Goal: Feedback & Contribution: Contribute content

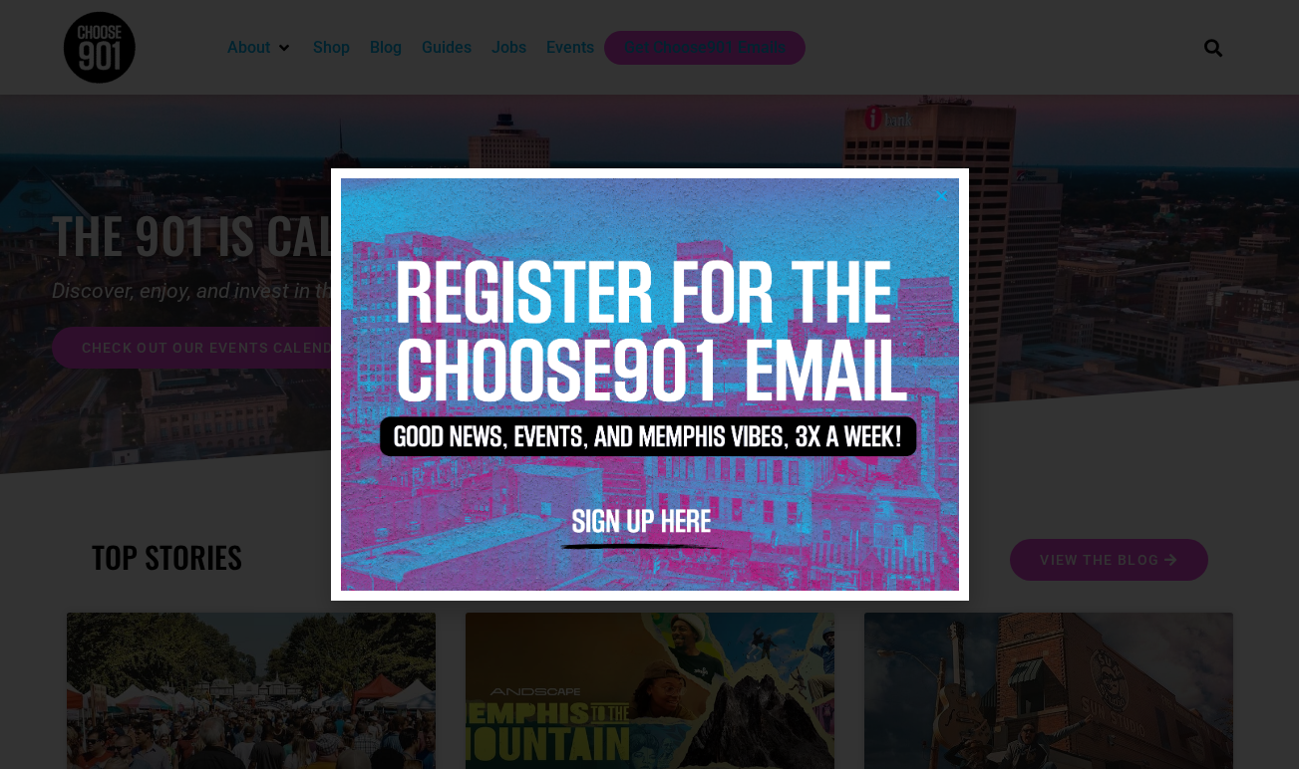
click at [939, 193] on icon "Close" at bounding box center [941, 195] width 15 height 15
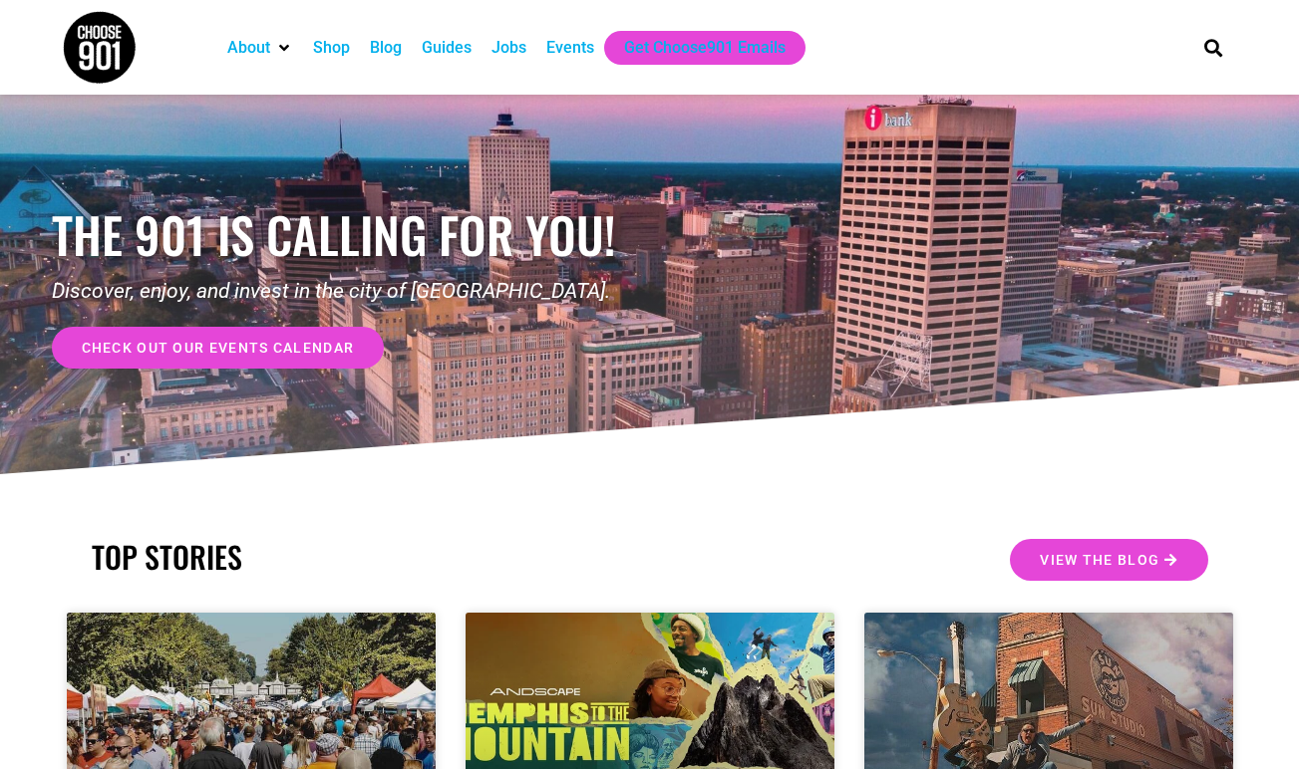
click at [583, 37] on div "Events" at bounding box center [570, 48] width 48 height 24
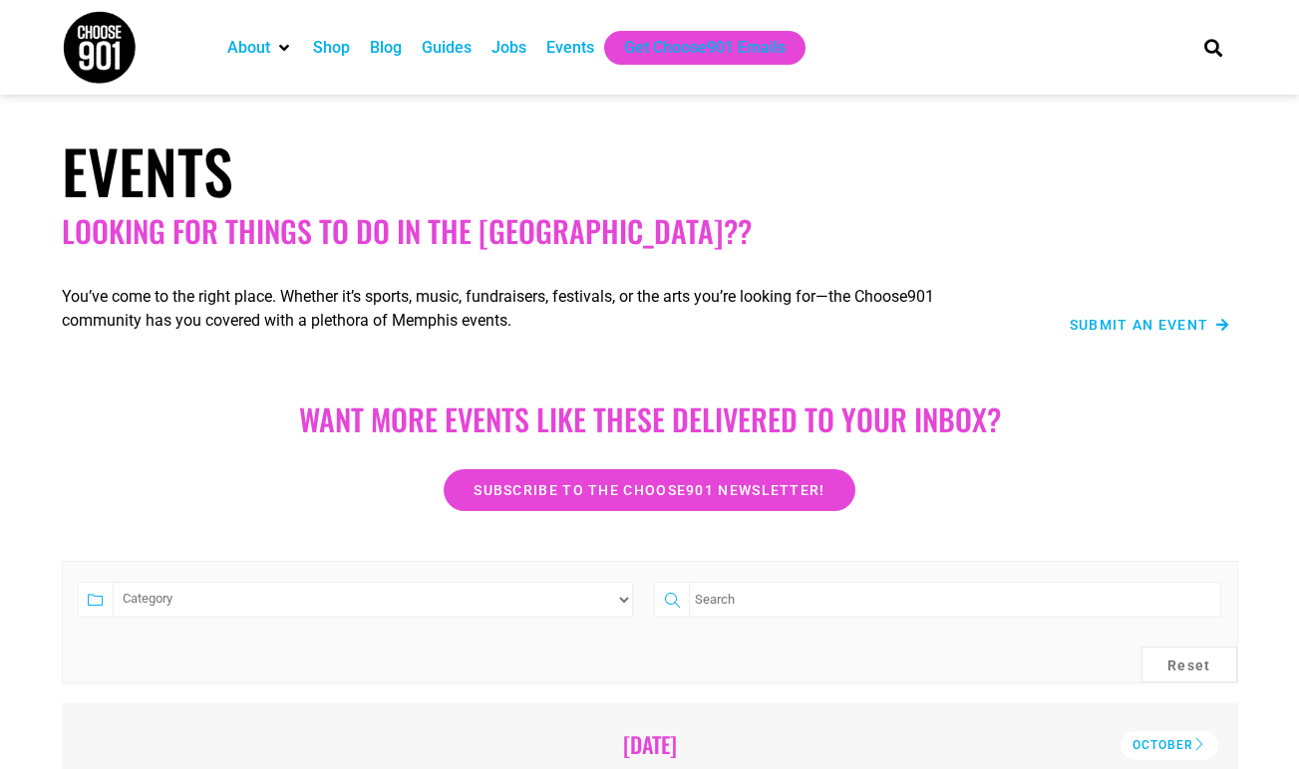
click at [1166, 317] on div "Submit an Event" at bounding box center [1124, 325] width 211 height 24
click at [1164, 331] on span "Submit an Event" at bounding box center [1139, 325] width 140 height 14
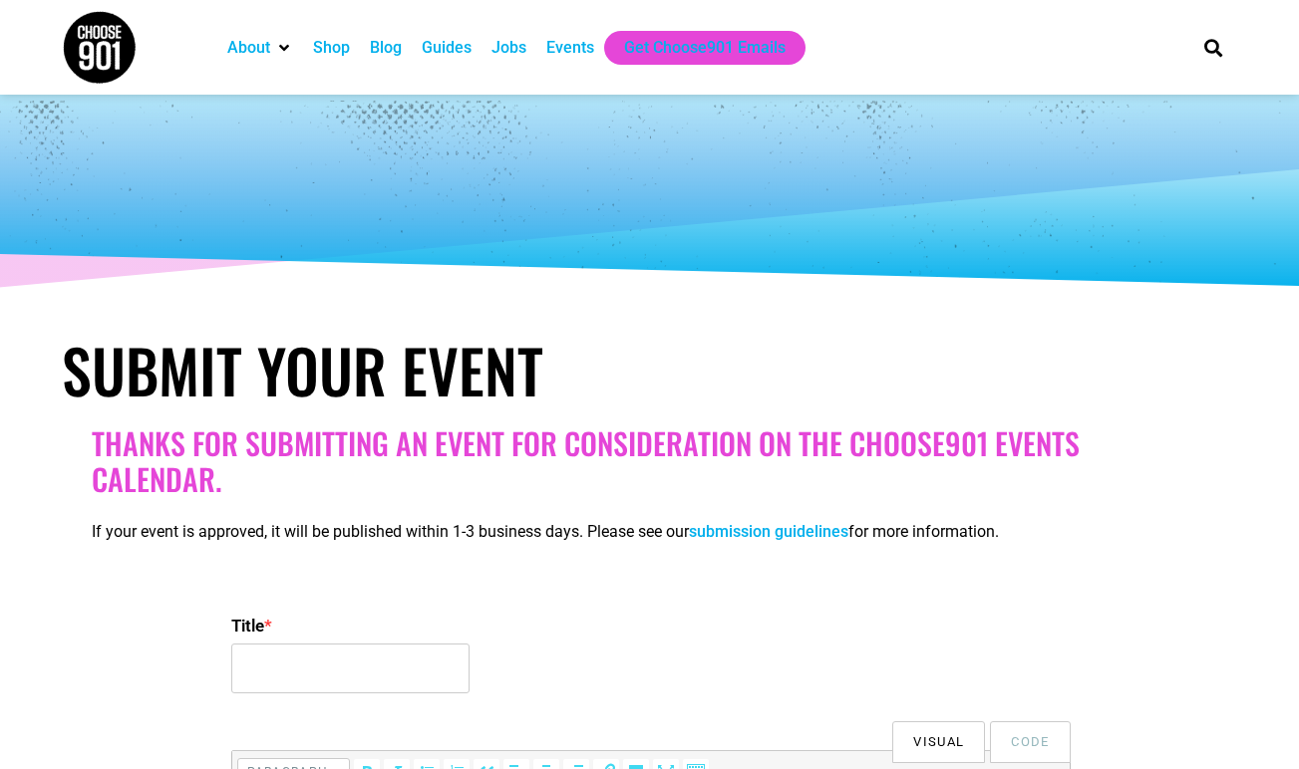
select select
click at [362, 664] on input "Title *" at bounding box center [350, 669] width 238 height 50
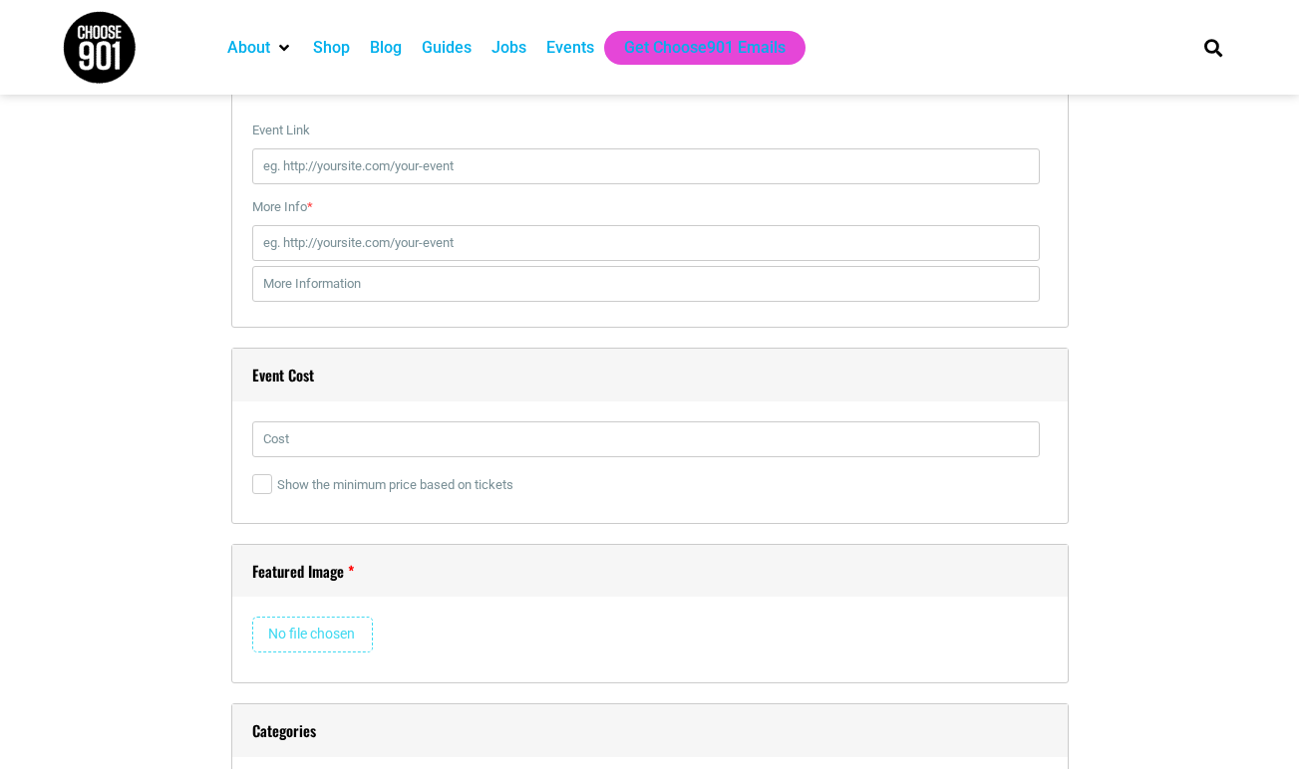
scroll to position [2508, 0]
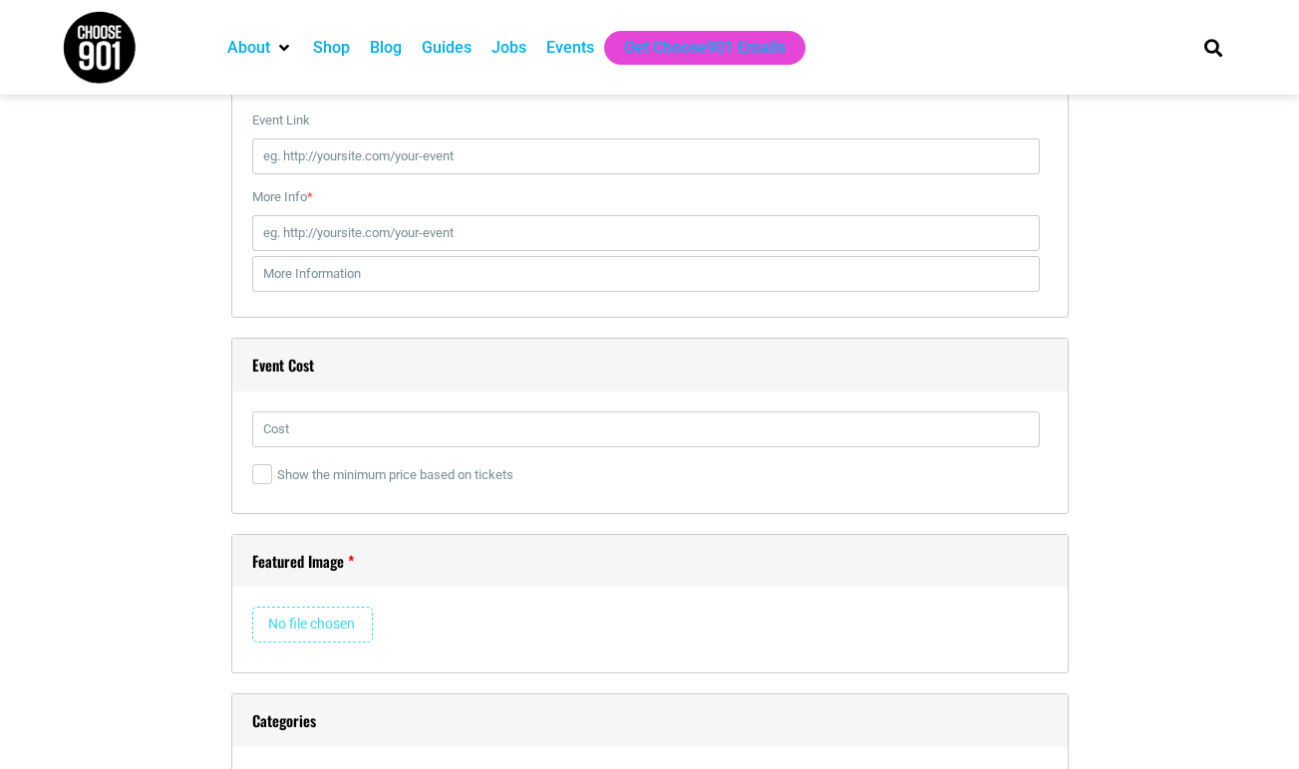
type input "Cocktail Class: The Art of the Old Fashioned"
click at [415, 234] on input "More Info *" at bounding box center [645, 233] width 787 height 36
click at [412, 145] on input "Event Link" at bounding box center [645, 157] width 787 height 36
paste input "[URL][DOMAIN_NAME]"
type input "[URL][DOMAIN_NAME]"
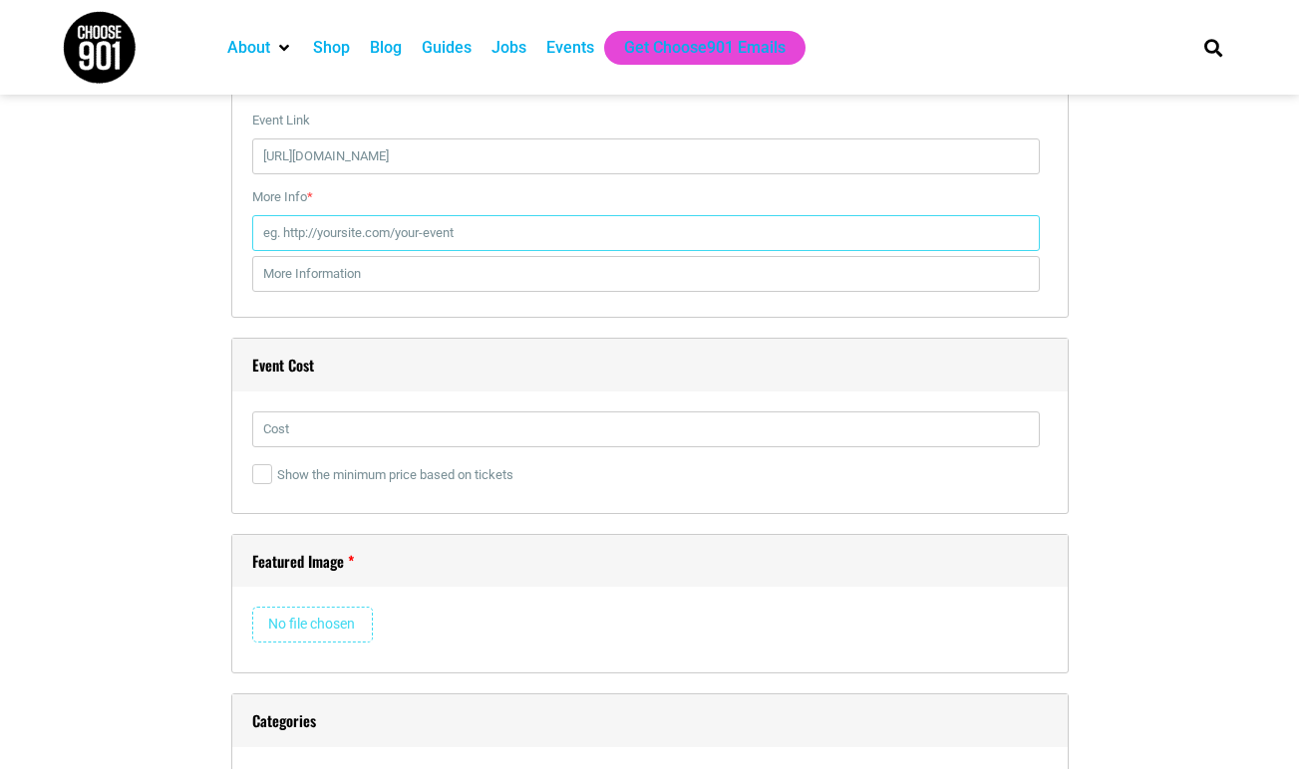
click at [412, 230] on input "More Info *" at bounding box center [645, 233] width 787 height 36
paste input "[URL][DOMAIN_NAME]"
type input "[URL][DOMAIN_NAME]"
click at [415, 280] on input "text" at bounding box center [645, 274] width 787 height 36
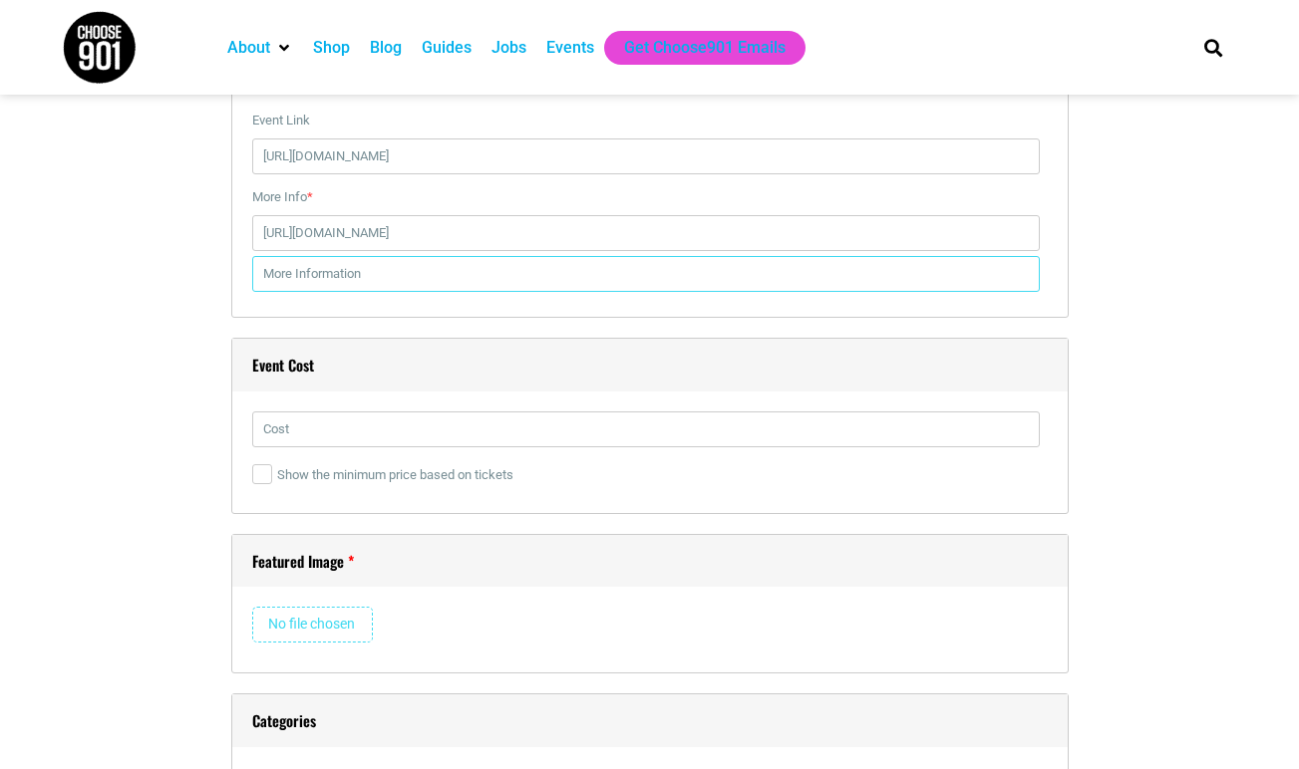
click at [415, 280] on input "text" at bounding box center [645, 274] width 787 height 36
type input "Tickets"
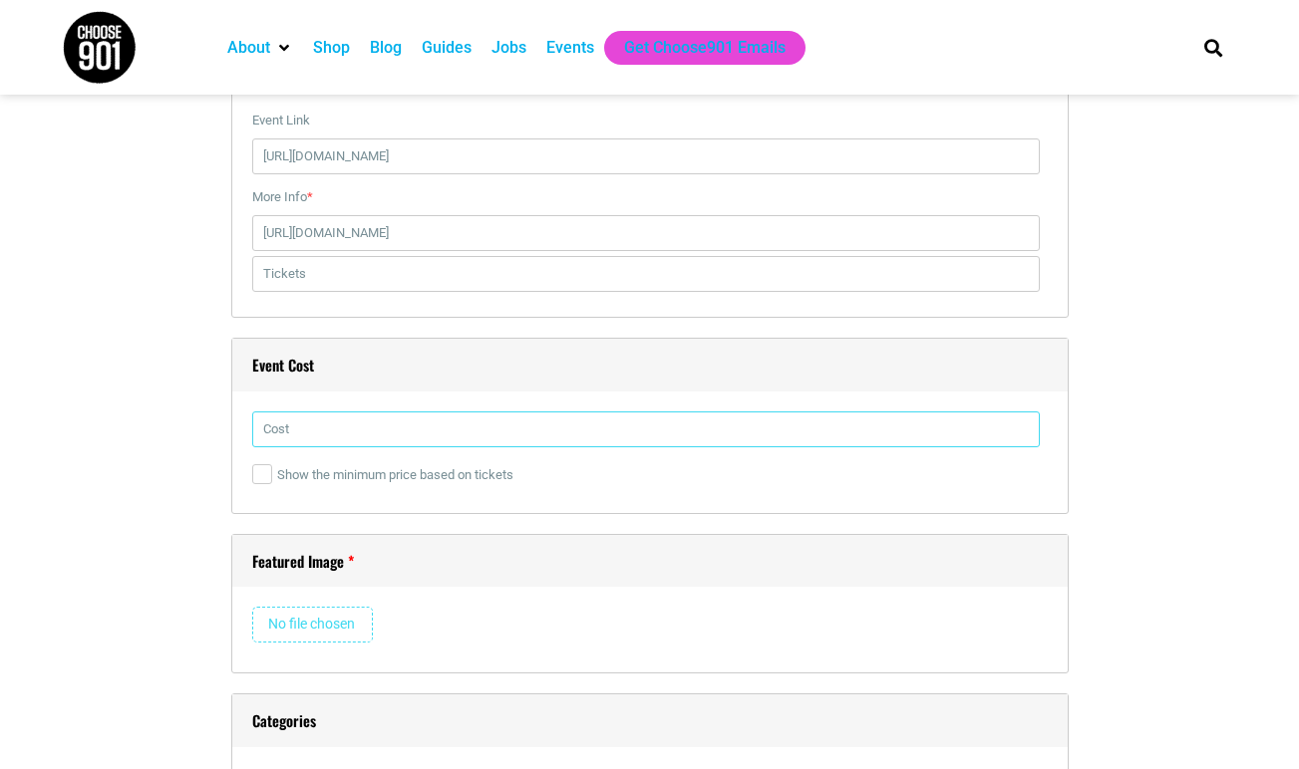
click at [333, 437] on input "text" at bounding box center [645, 430] width 787 height 36
type input "3"
type input "$"
type input "3"
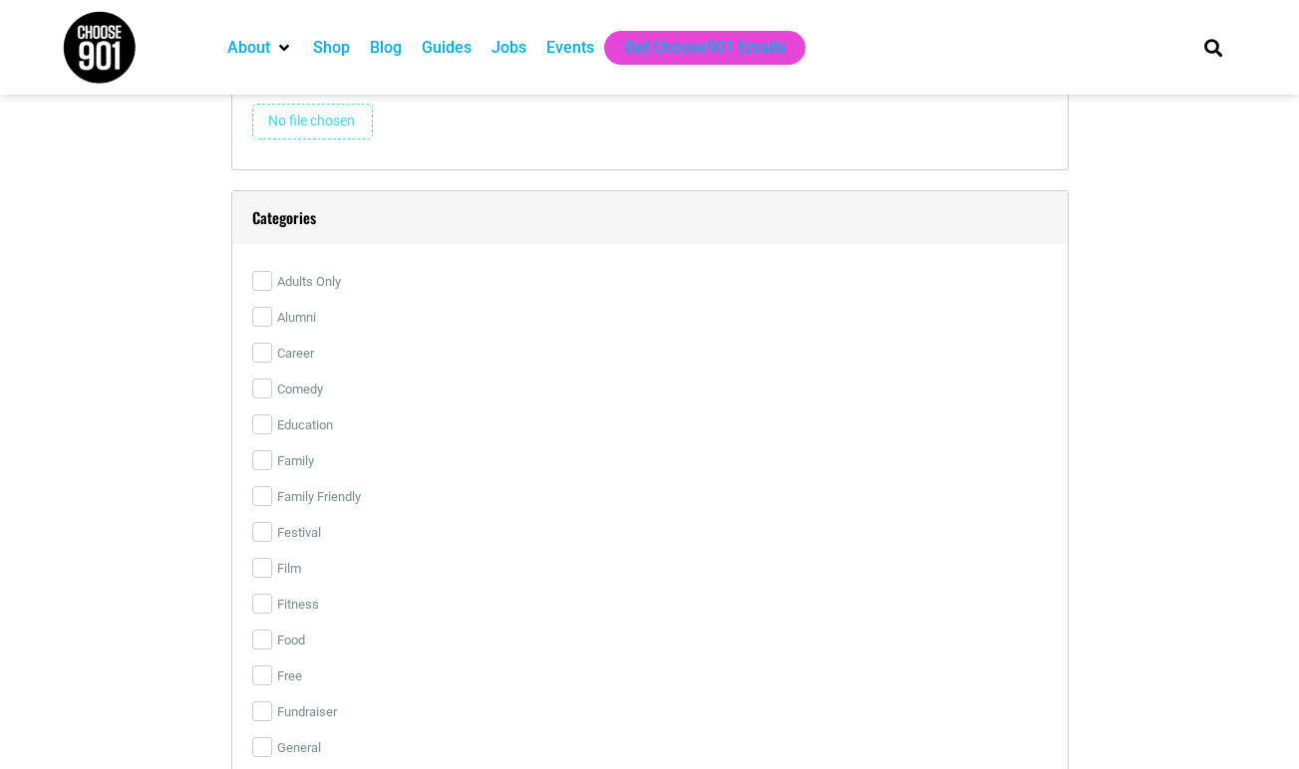
scroll to position [3025, 0]
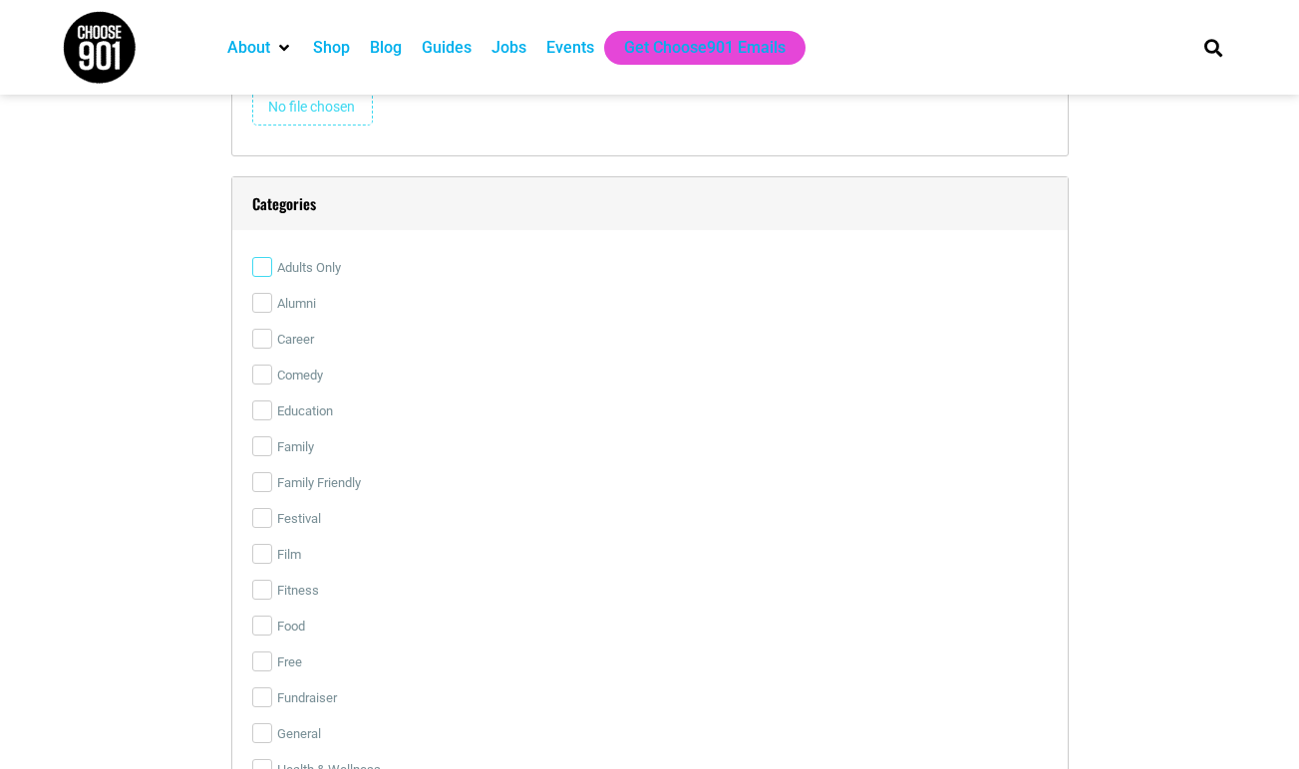
type input "$35"
click at [260, 262] on input "Adults Only" at bounding box center [262, 267] width 20 height 20
checkbox input "true"
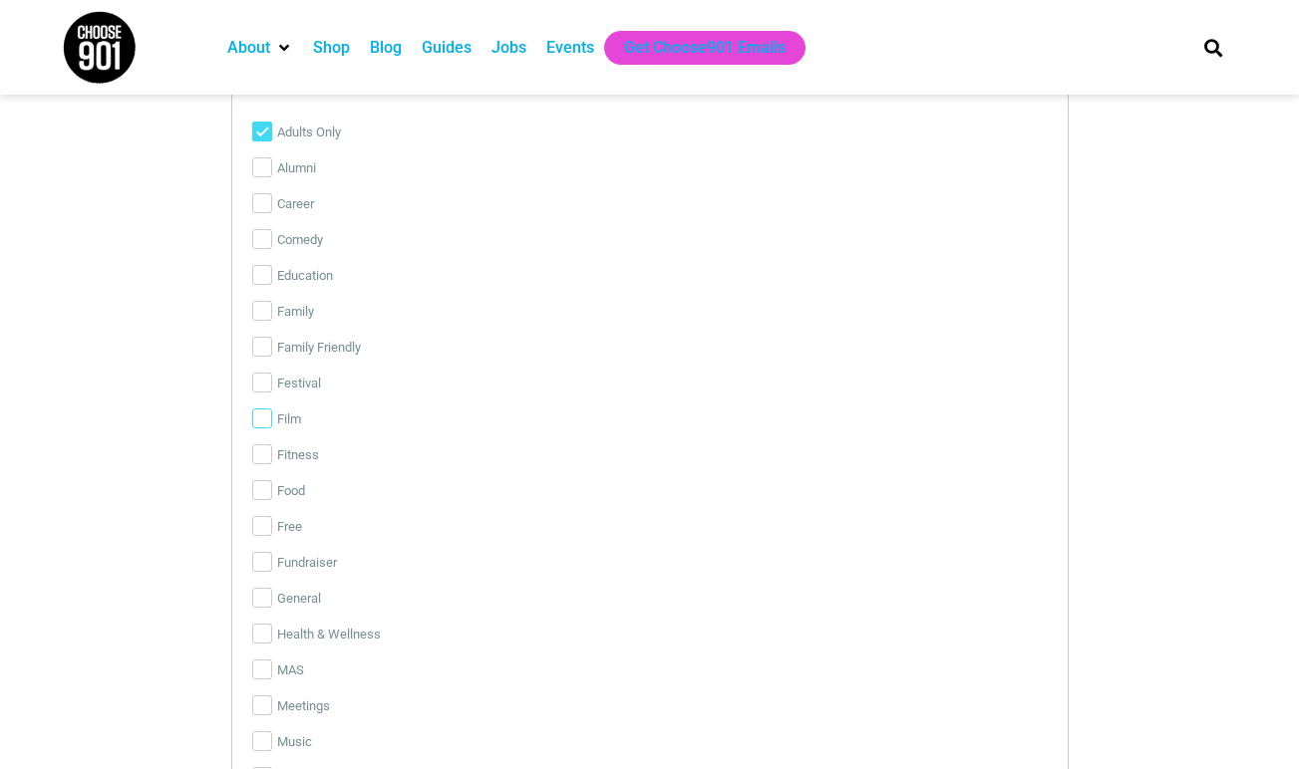
scroll to position [3166, 0]
click at [263, 268] on input "Education" at bounding box center [262, 269] width 20 height 20
checkbox input "true"
click at [259, 479] on input "Food" at bounding box center [262, 484] width 20 height 20
checkbox input "true"
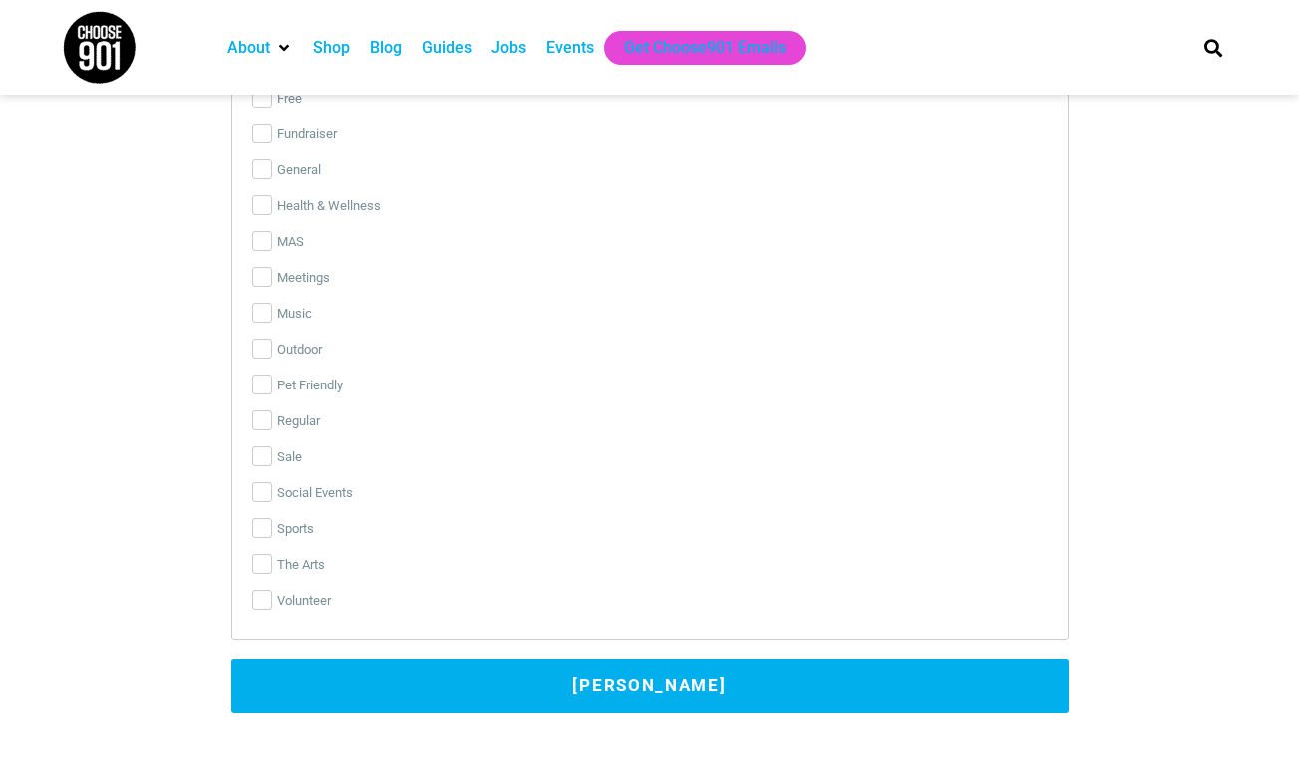
scroll to position [3595, 0]
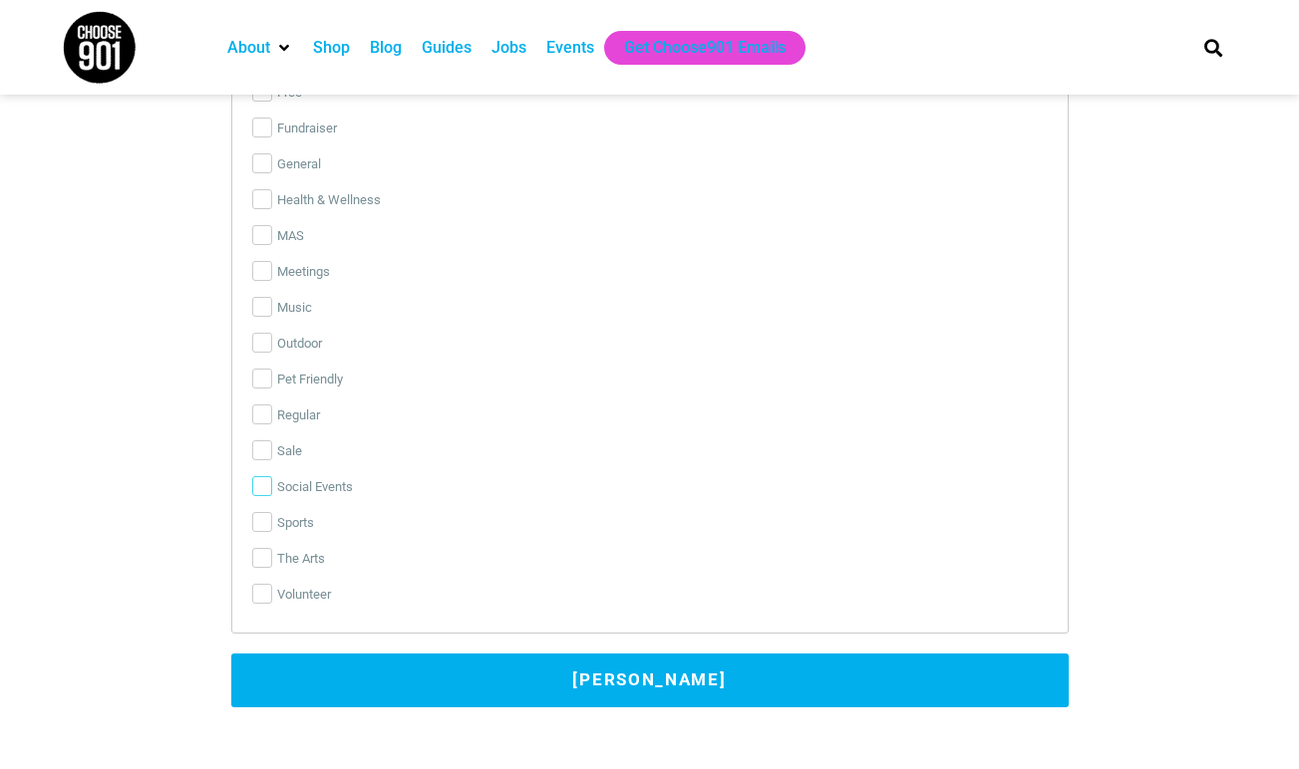
click at [260, 489] on input "Social Events" at bounding box center [262, 486] width 20 height 20
checkbox input "true"
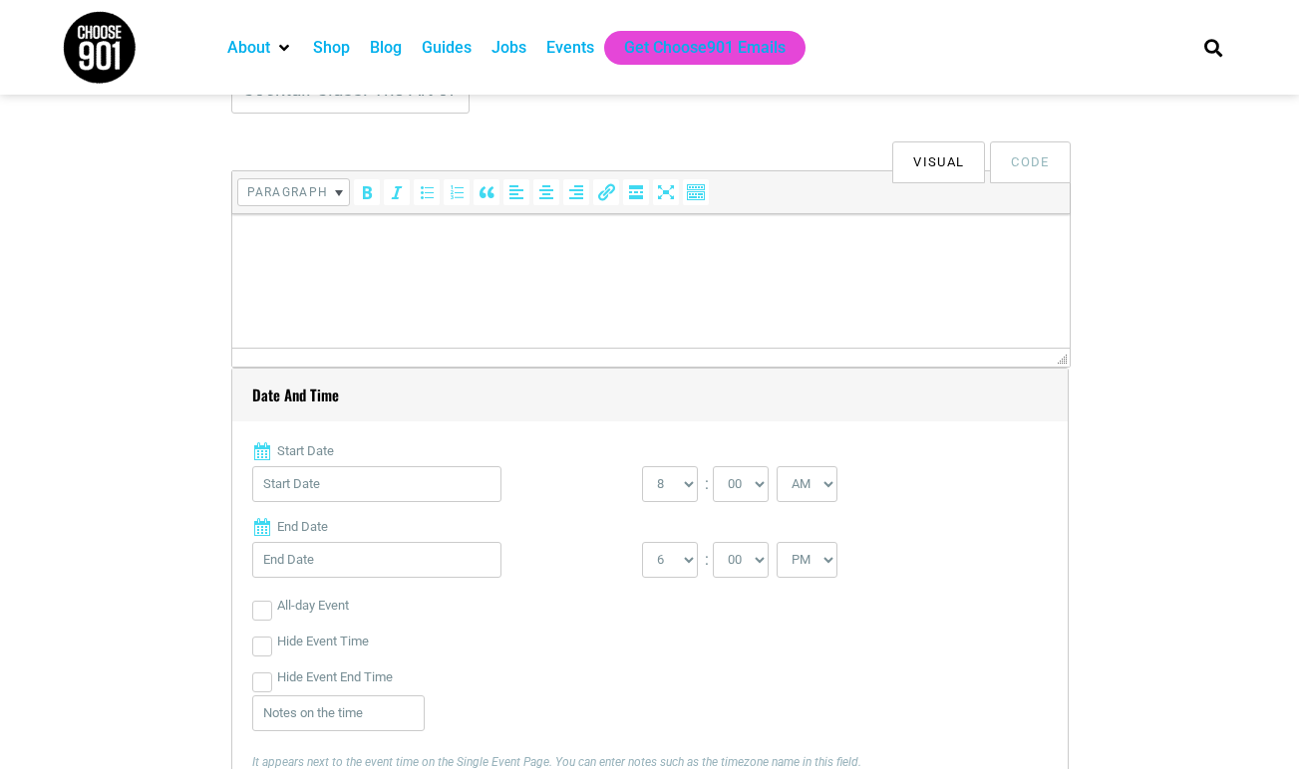
scroll to position [482, 0]
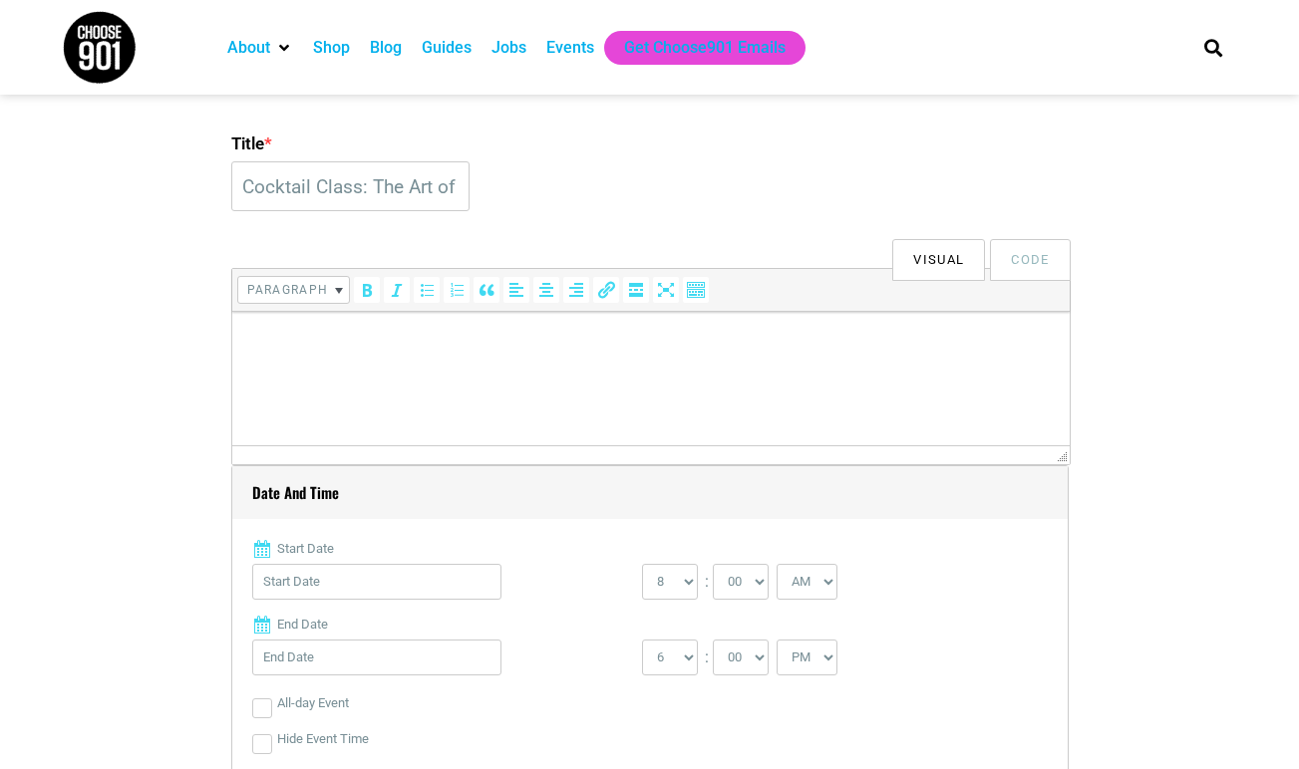
click at [405, 321] on html at bounding box center [649, 340] width 837 height 56
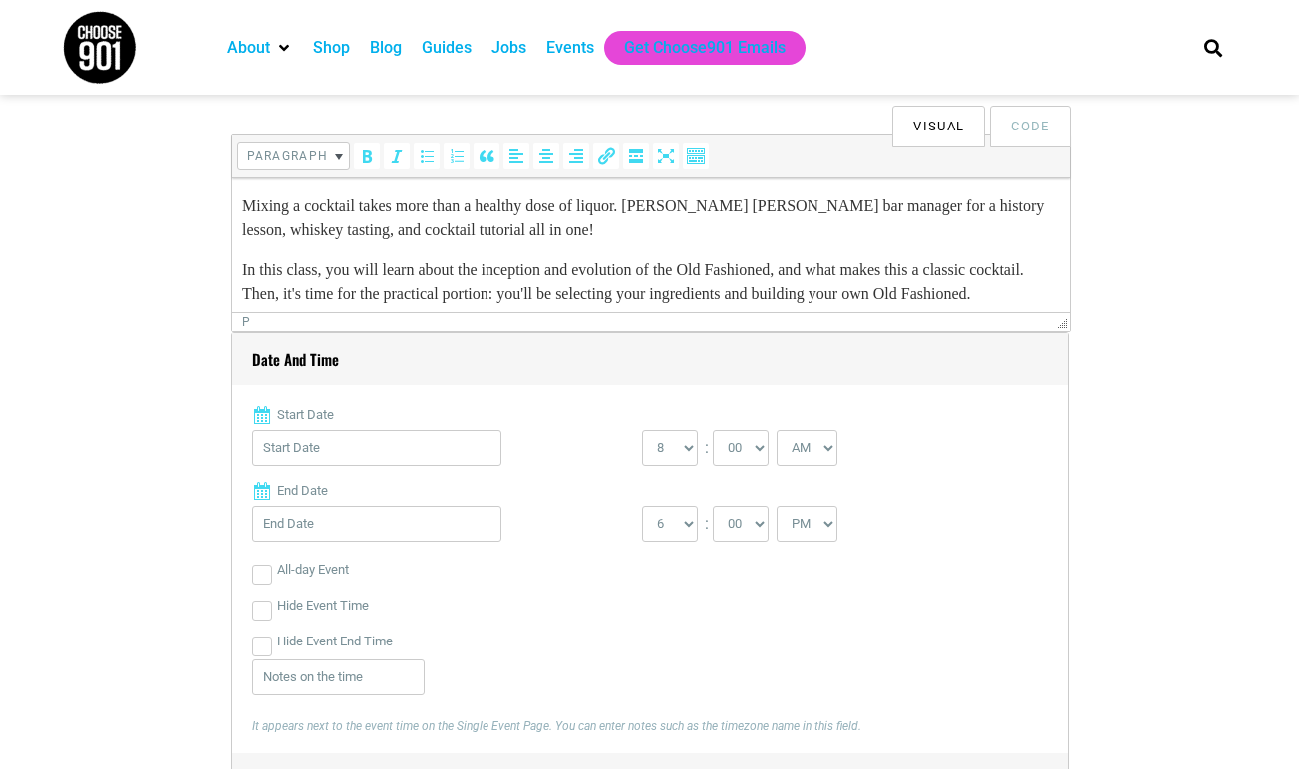
scroll to position [607, 0]
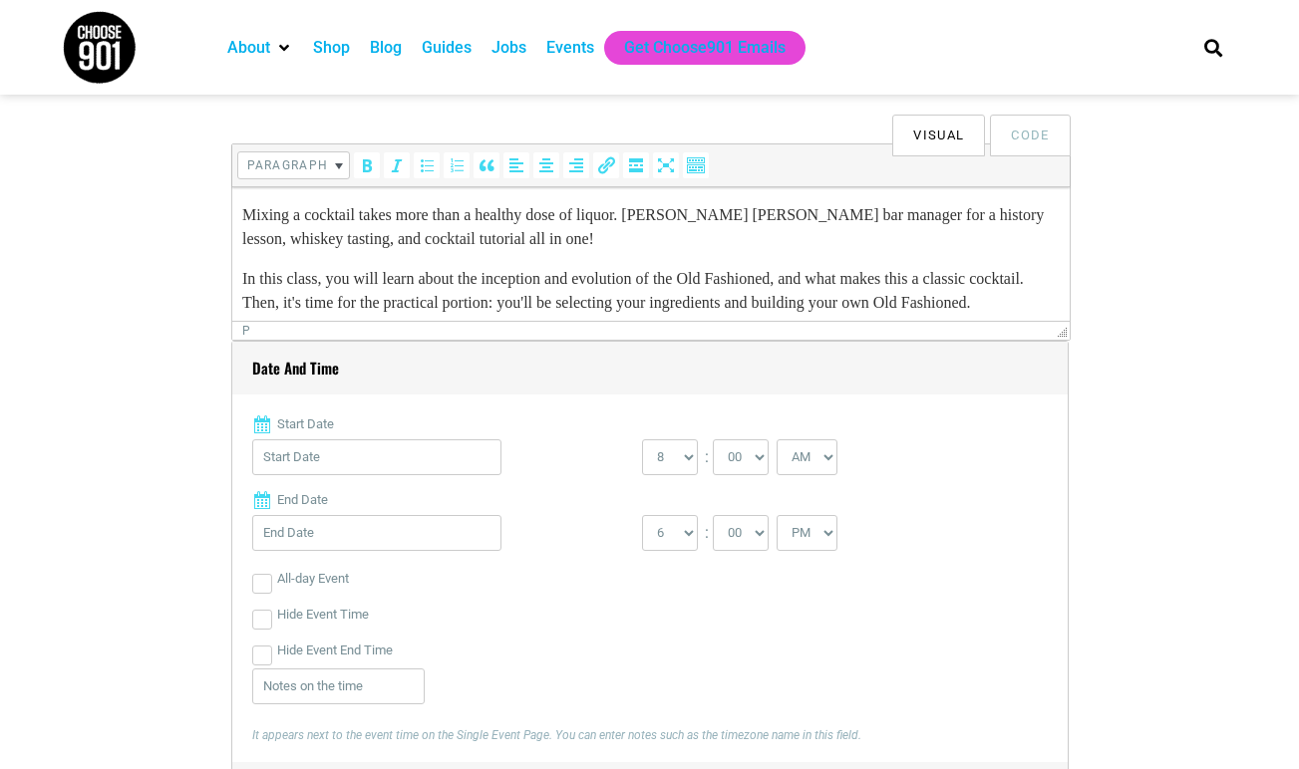
click at [651, 219] on p "Mixing a cocktail takes more than a healthy dose of liquor. [PERSON_NAME] [PERS…" at bounding box center [649, 227] width 817 height 48
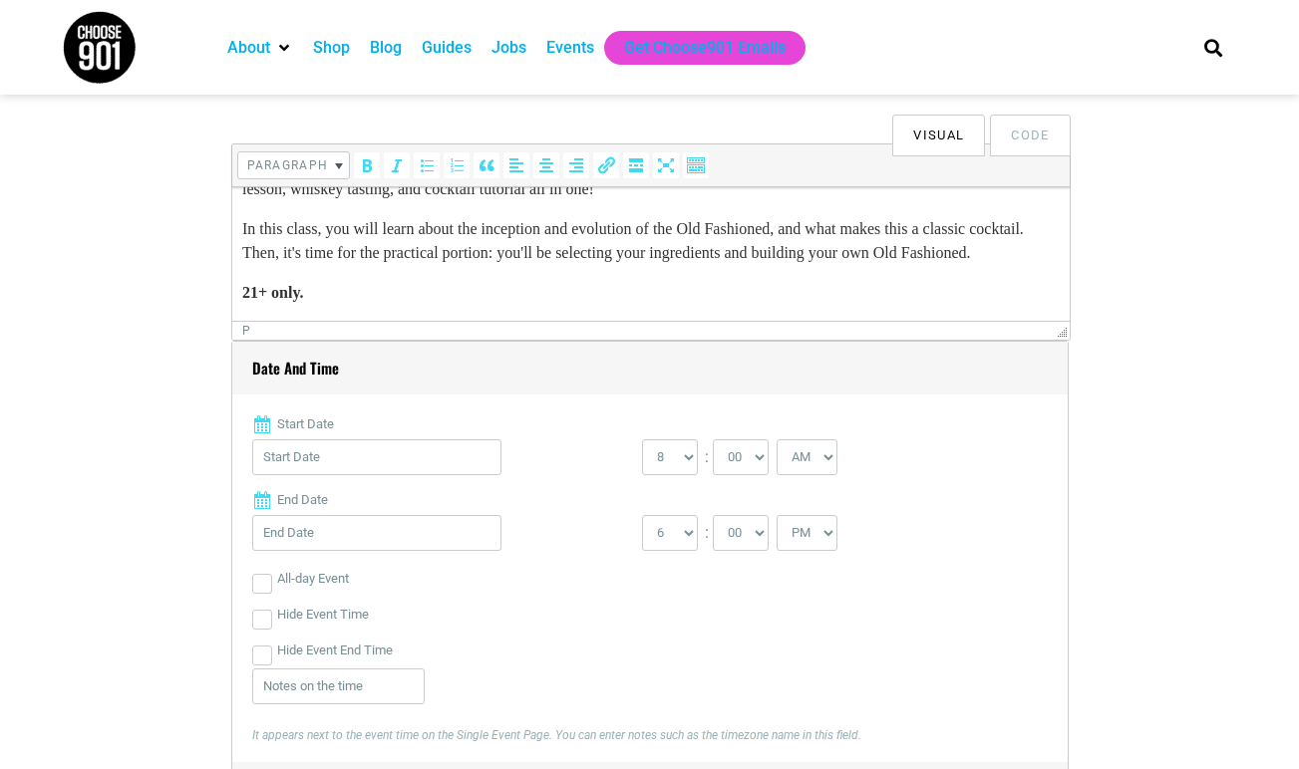
scroll to position [98, 0]
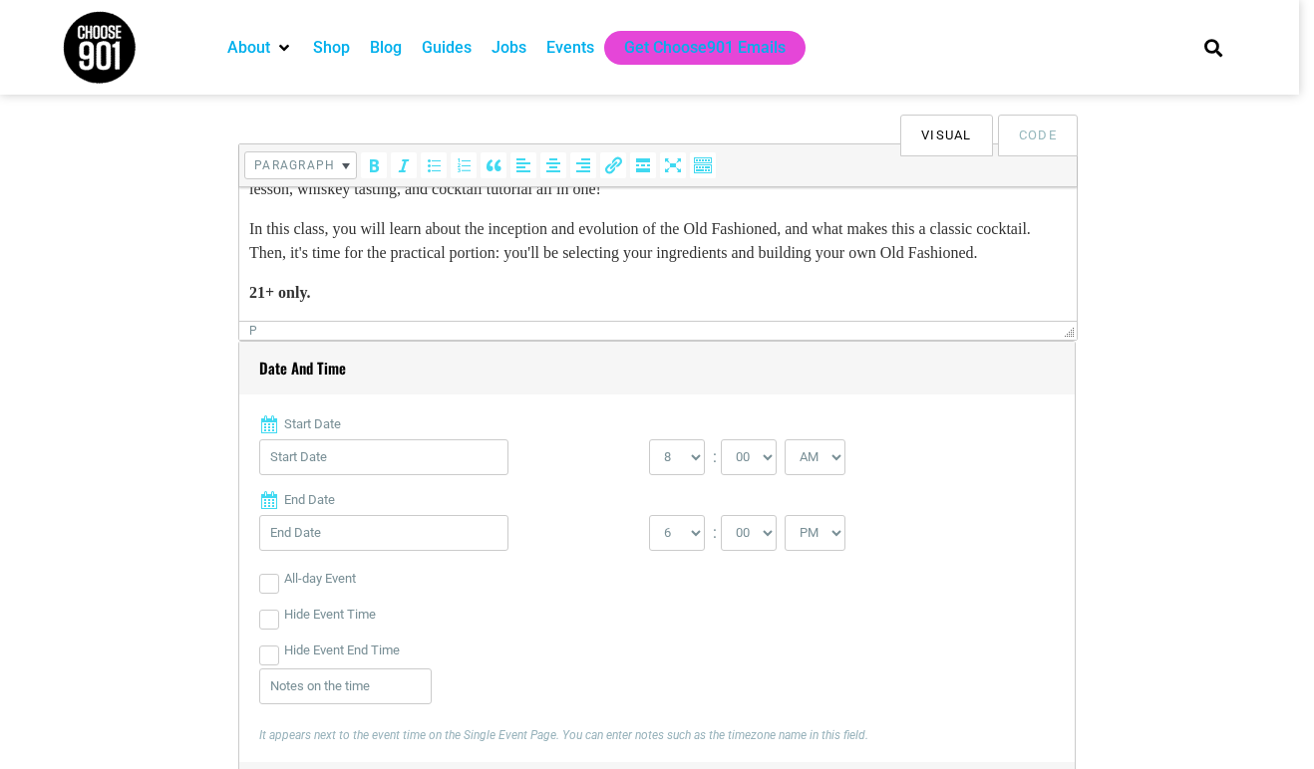
click at [348, 255] on p "In this class, you will learn about the inception and evolution of the Old Fash…" at bounding box center [657, 241] width 817 height 48
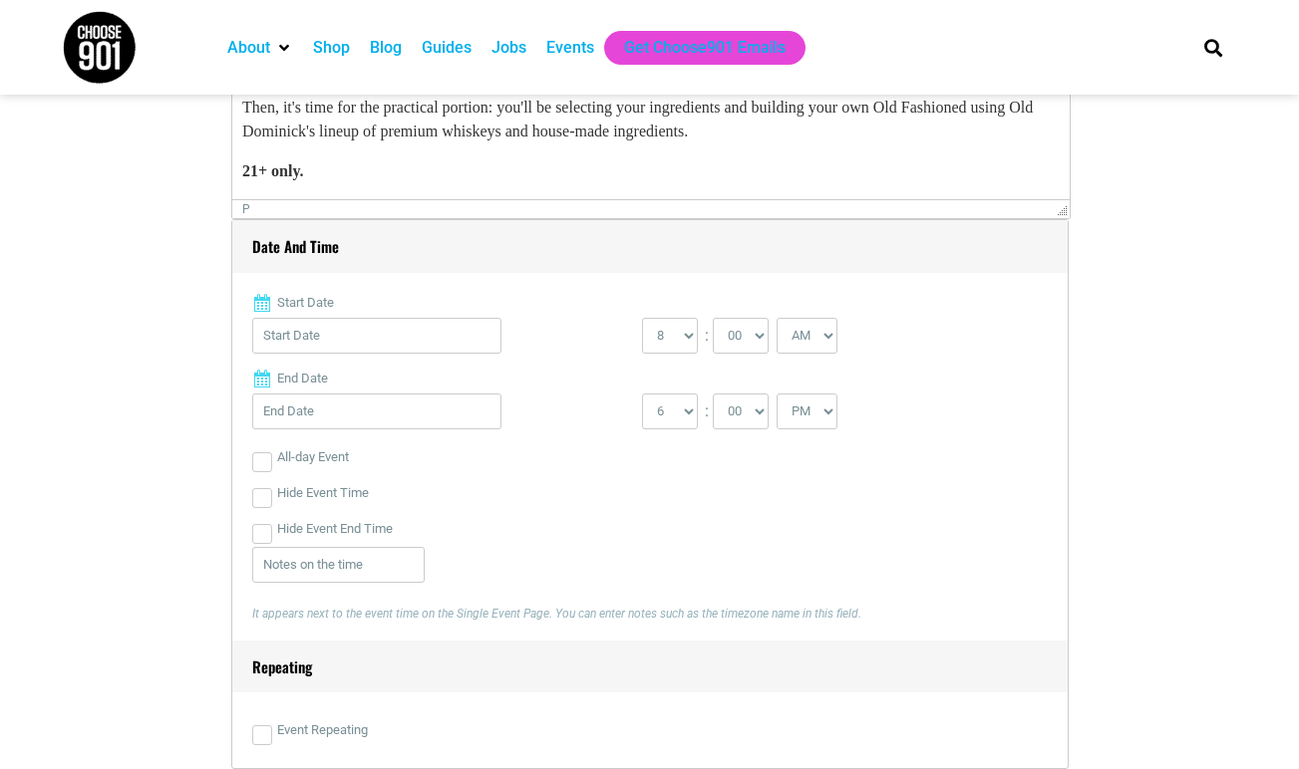
scroll to position [763, 0]
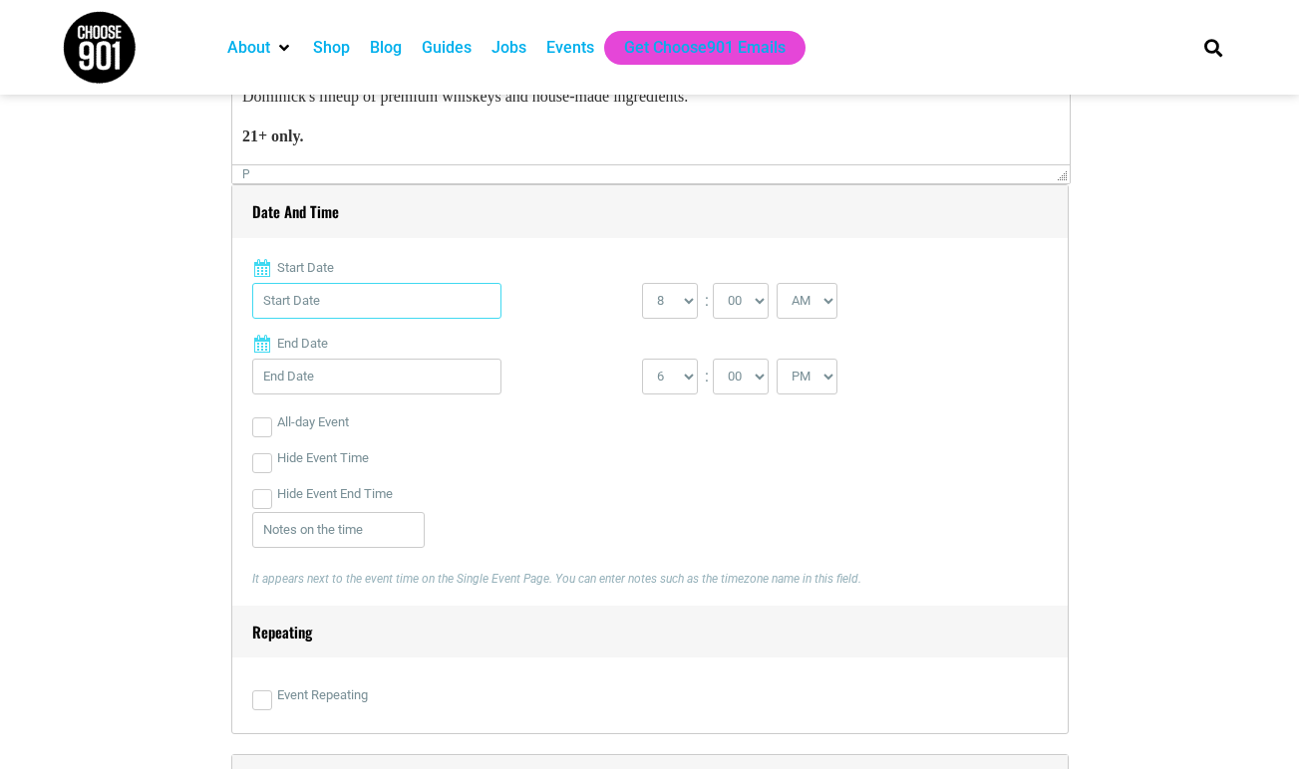
click at [371, 295] on input "Start Date" at bounding box center [376, 301] width 249 height 36
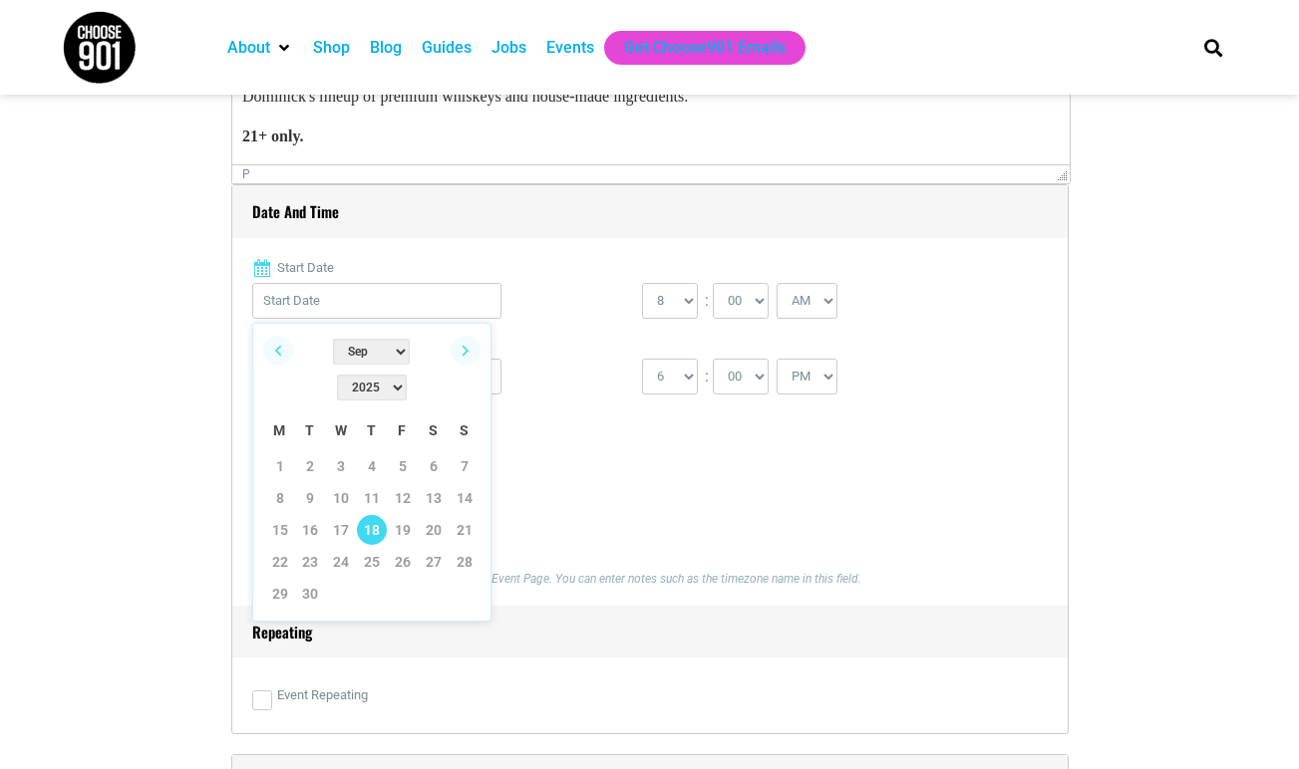
click at [373, 515] on link "18" at bounding box center [372, 530] width 30 height 30
type input "[DATE]"
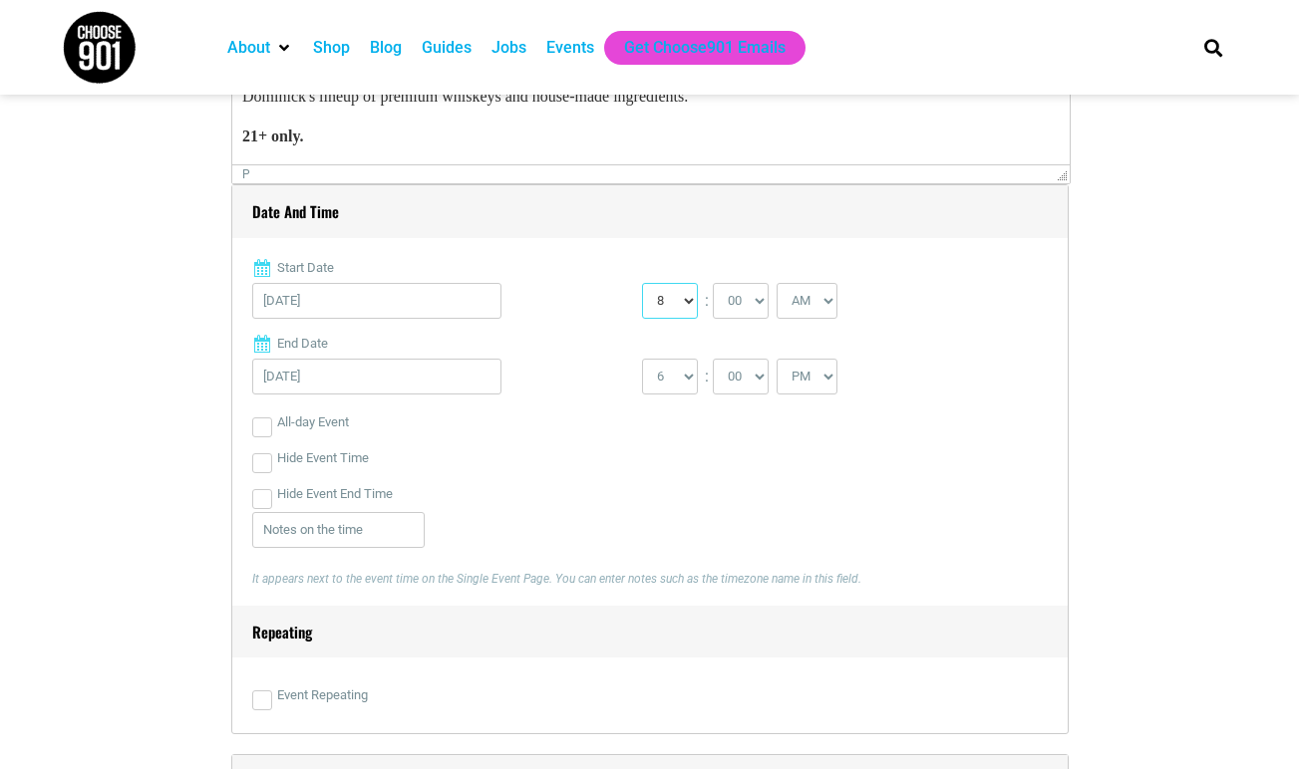
select select "6"
select select "PM"
select select "7"
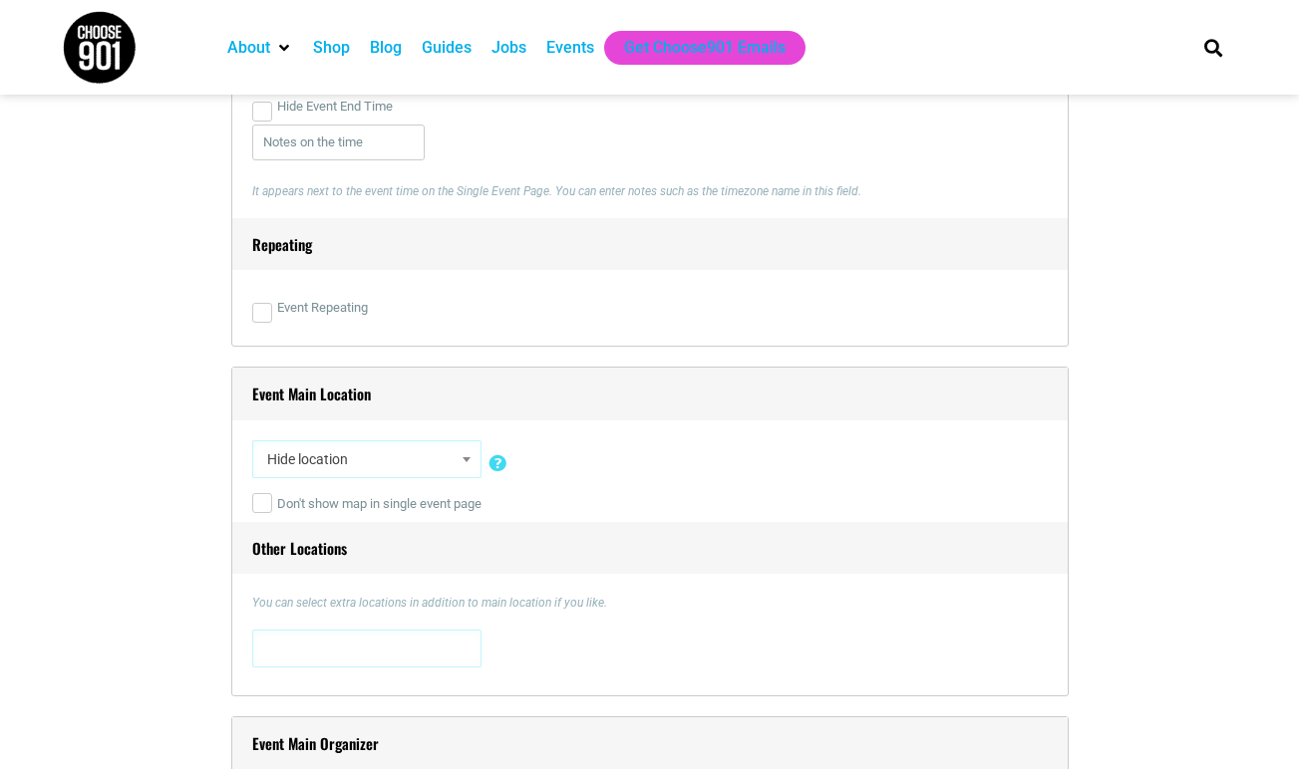
scroll to position [1365, 0]
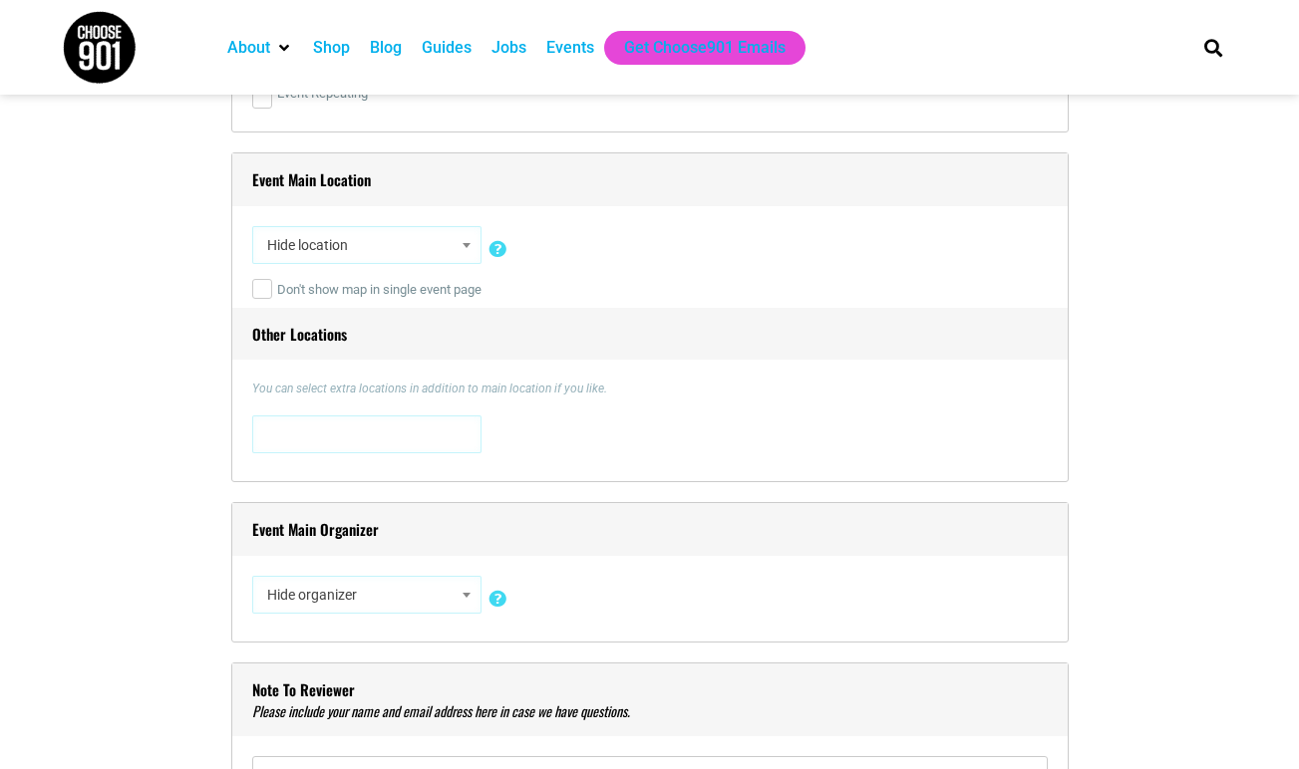
click at [392, 237] on span "Hide location" at bounding box center [366, 245] width 215 height 36
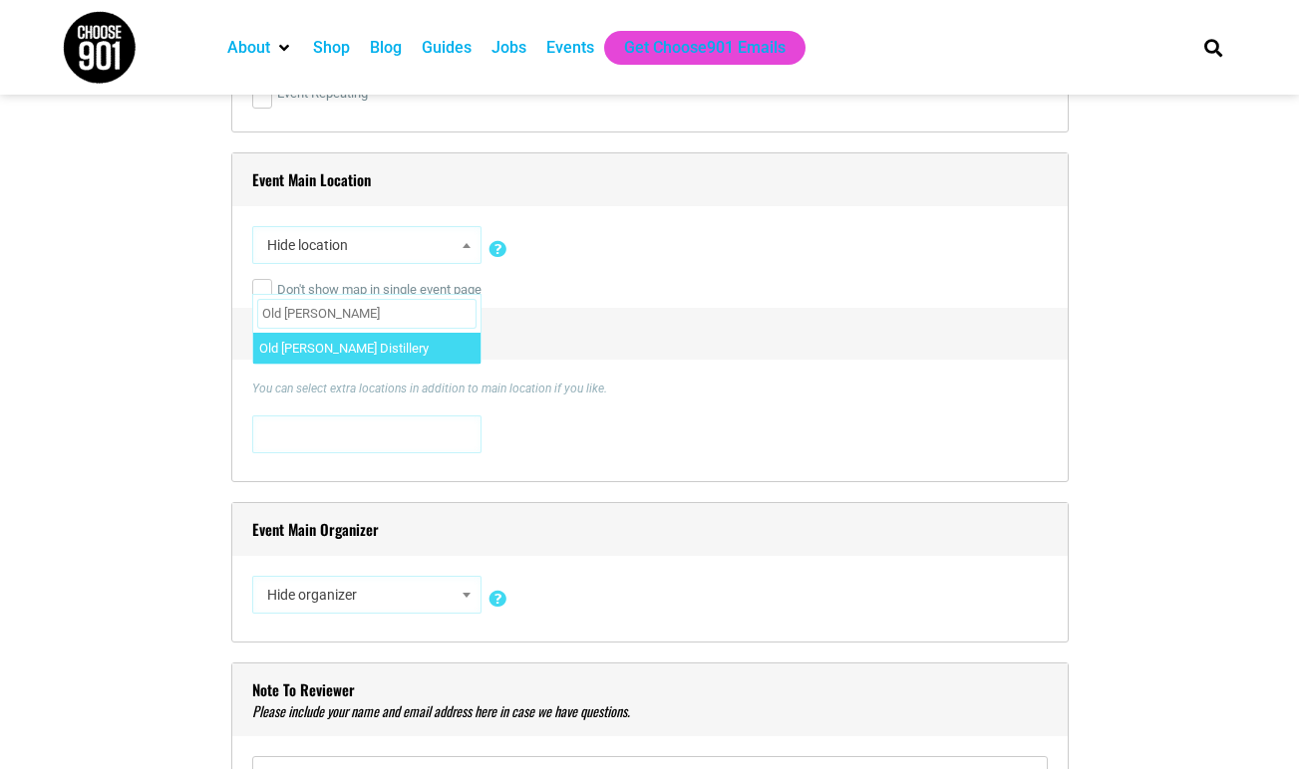
type input "Old [PERSON_NAME]"
select select "1629"
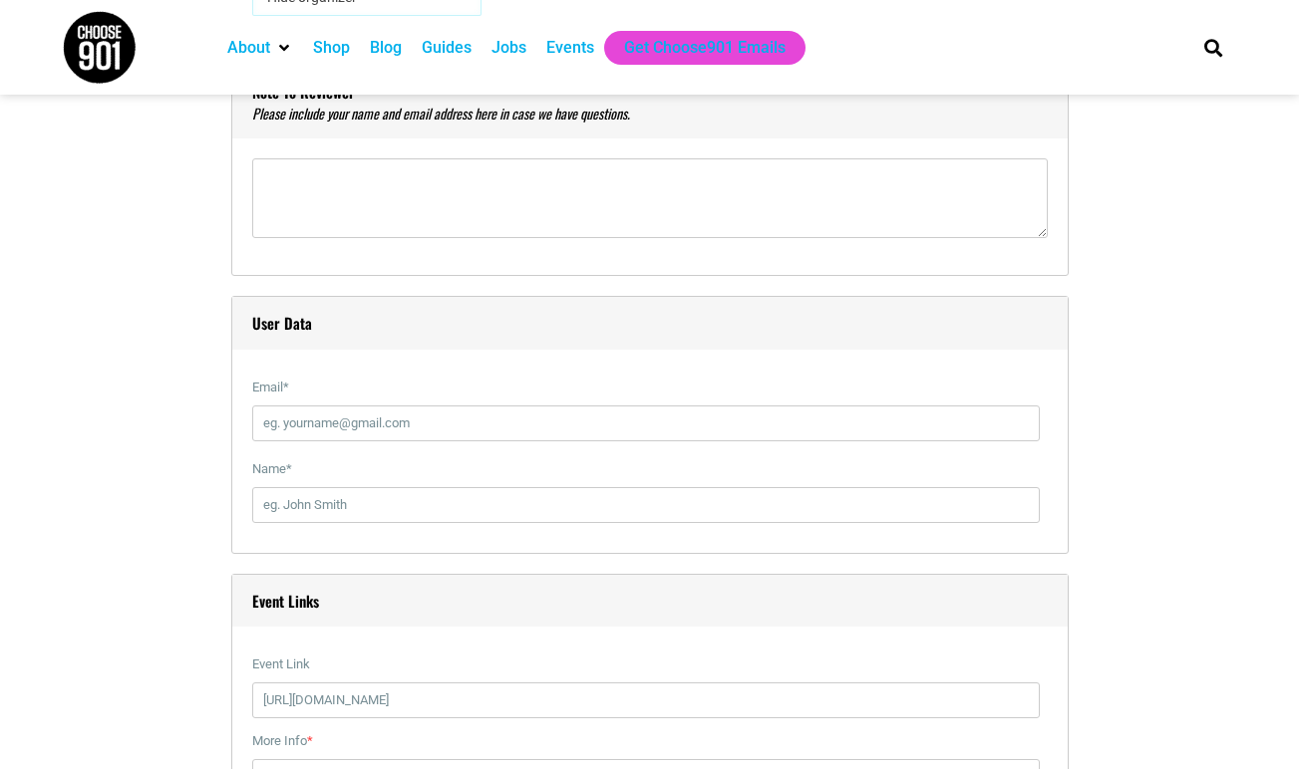
scroll to position [1963, 0]
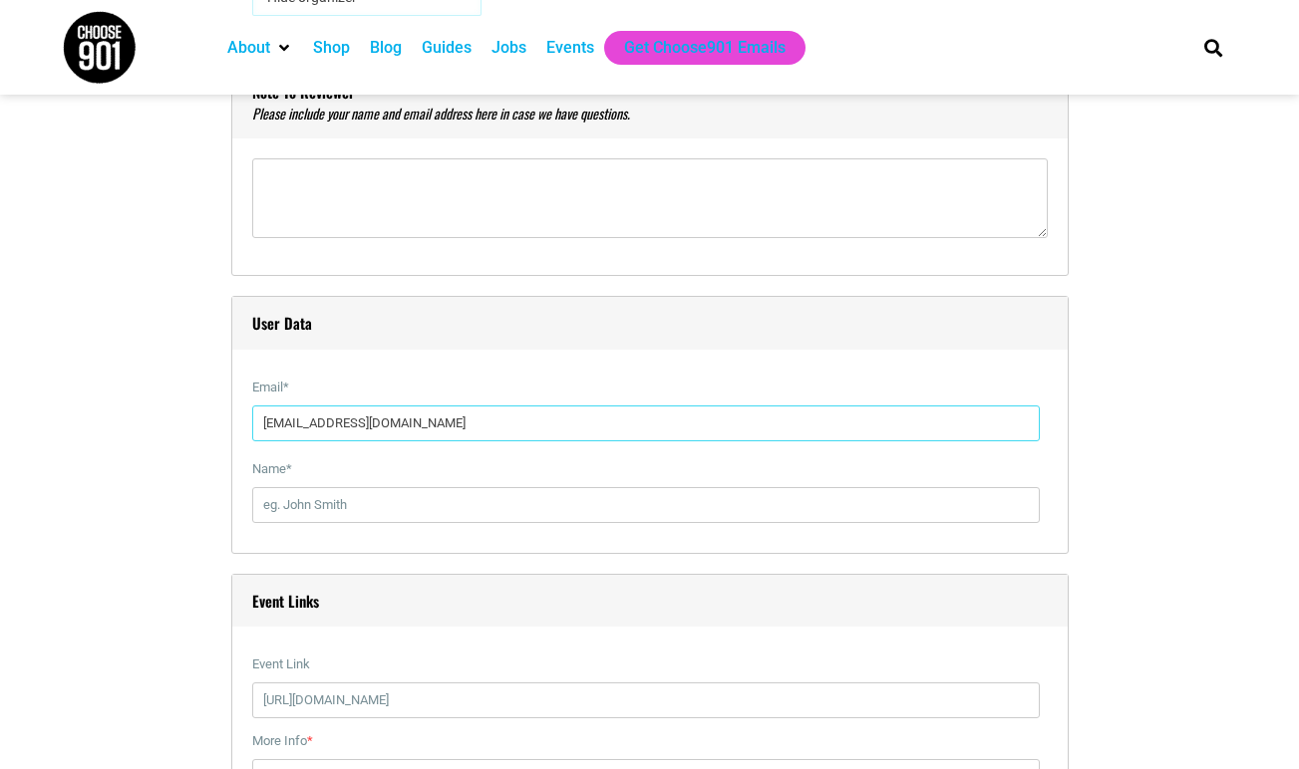
type input "[EMAIL_ADDRESS][DOMAIN_NAME]"
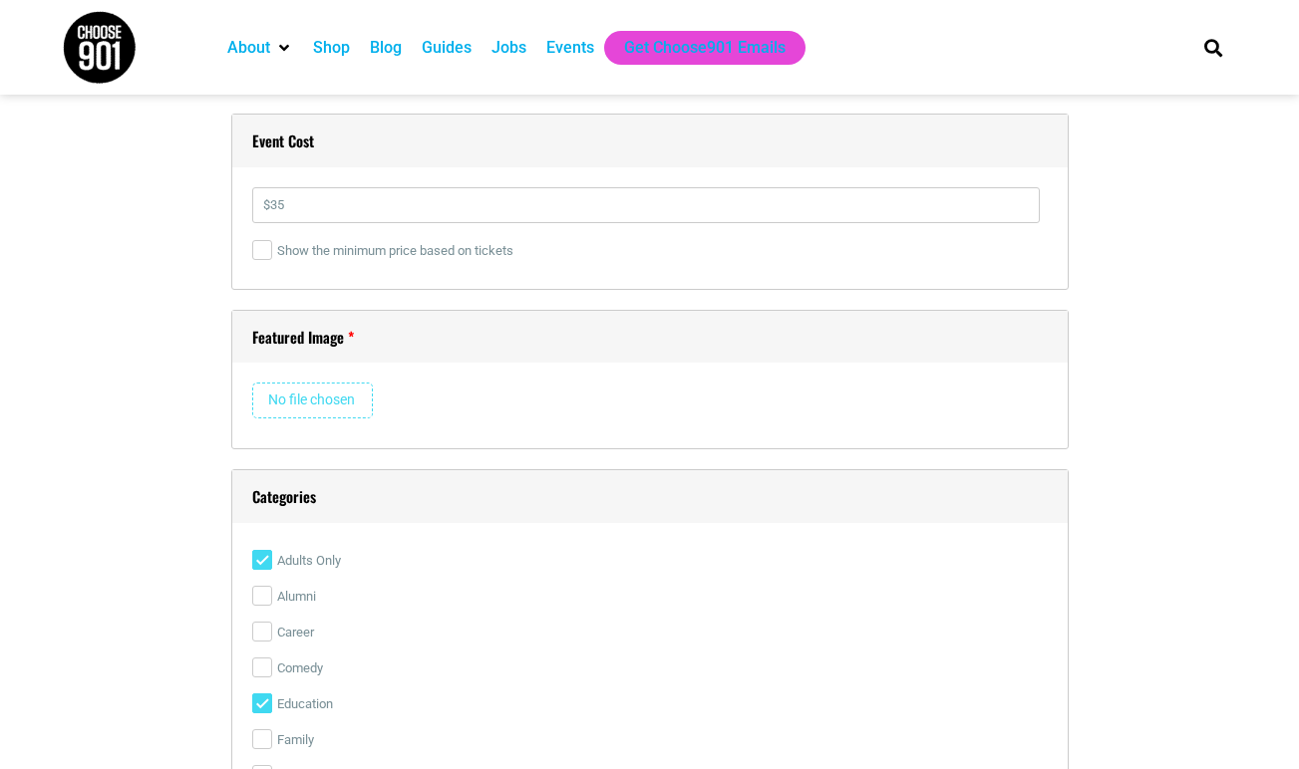
scroll to position [2437, 0]
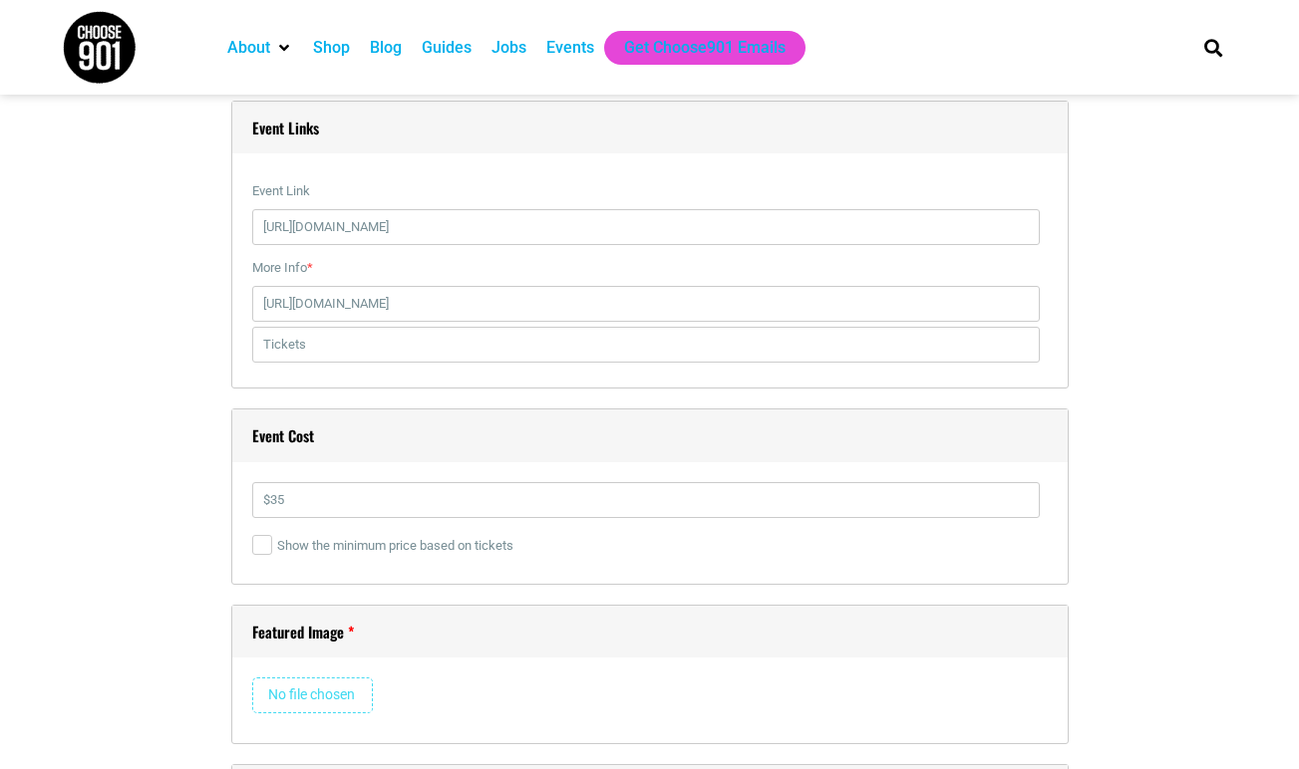
type input "[PERSON_NAME]"
click at [313, 697] on input "file" at bounding box center [312, 696] width 121 height 36
type input "C:\fakepath\THE ART OF THE OLD FASHIONED.png"
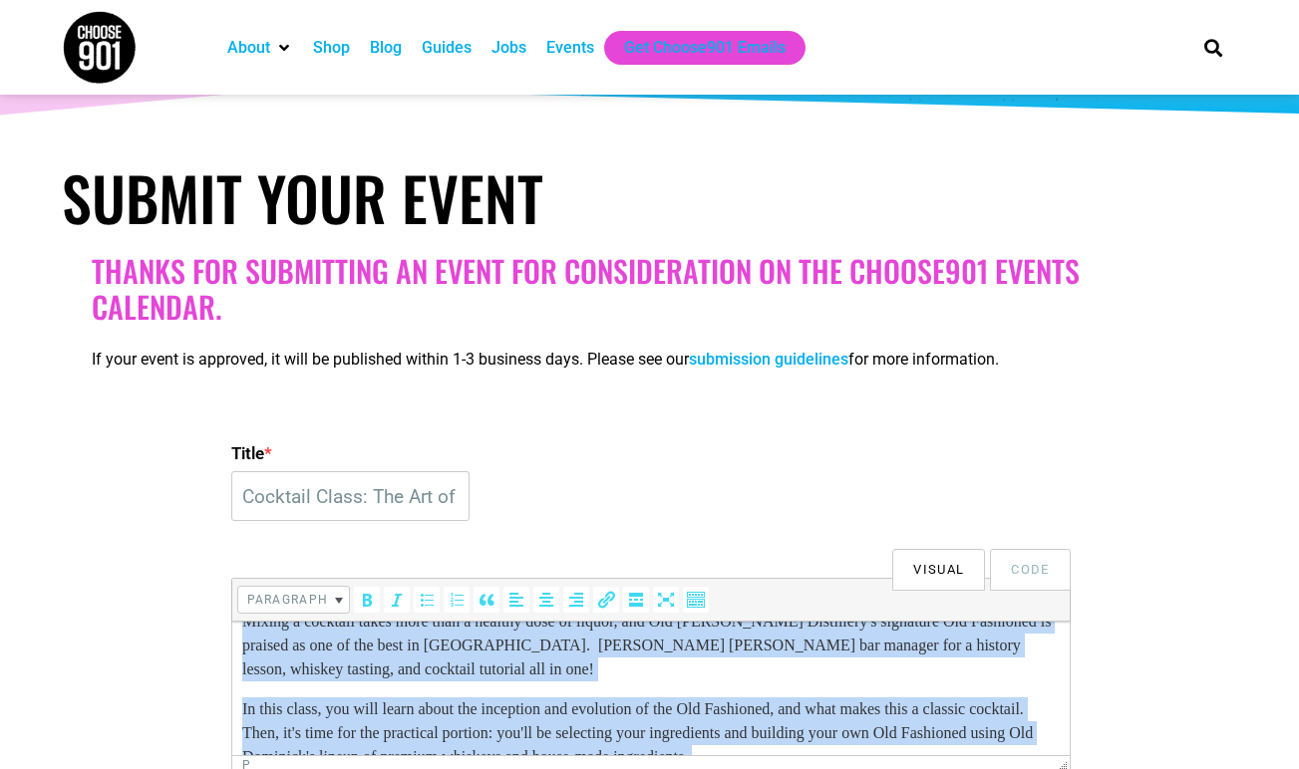
scroll to position [0, 0]
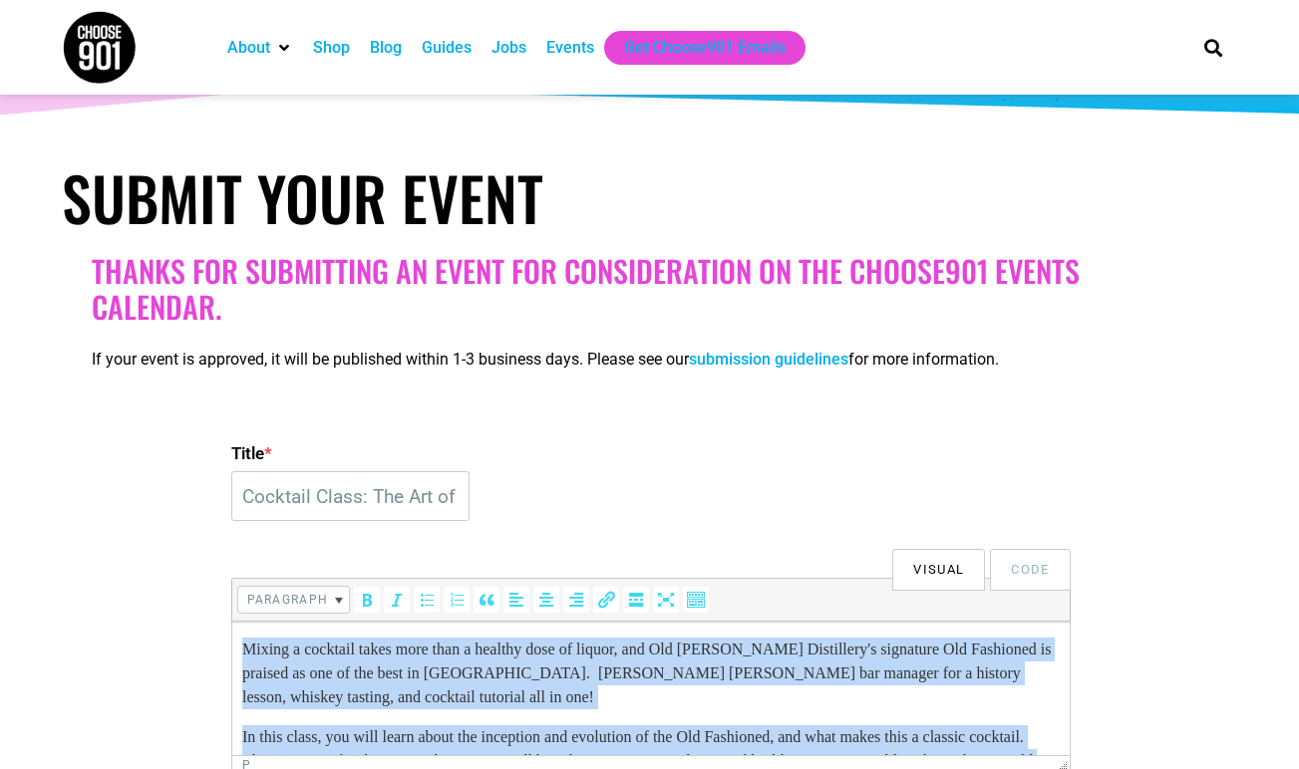
drag, startPoint x: 330, startPoint y: 729, endPoint x: 225, endPoint y: 594, distance: 170.5
click at [231, 622] on html "Mixing a cocktail takes more than a healthy dose of liquor, and Old [PERSON_NAM…" at bounding box center [649, 737] width 837 height 231
copy body "Mixing a cocktail takes more than a healthy dose of liquor, and Old [PERSON_NAM…"
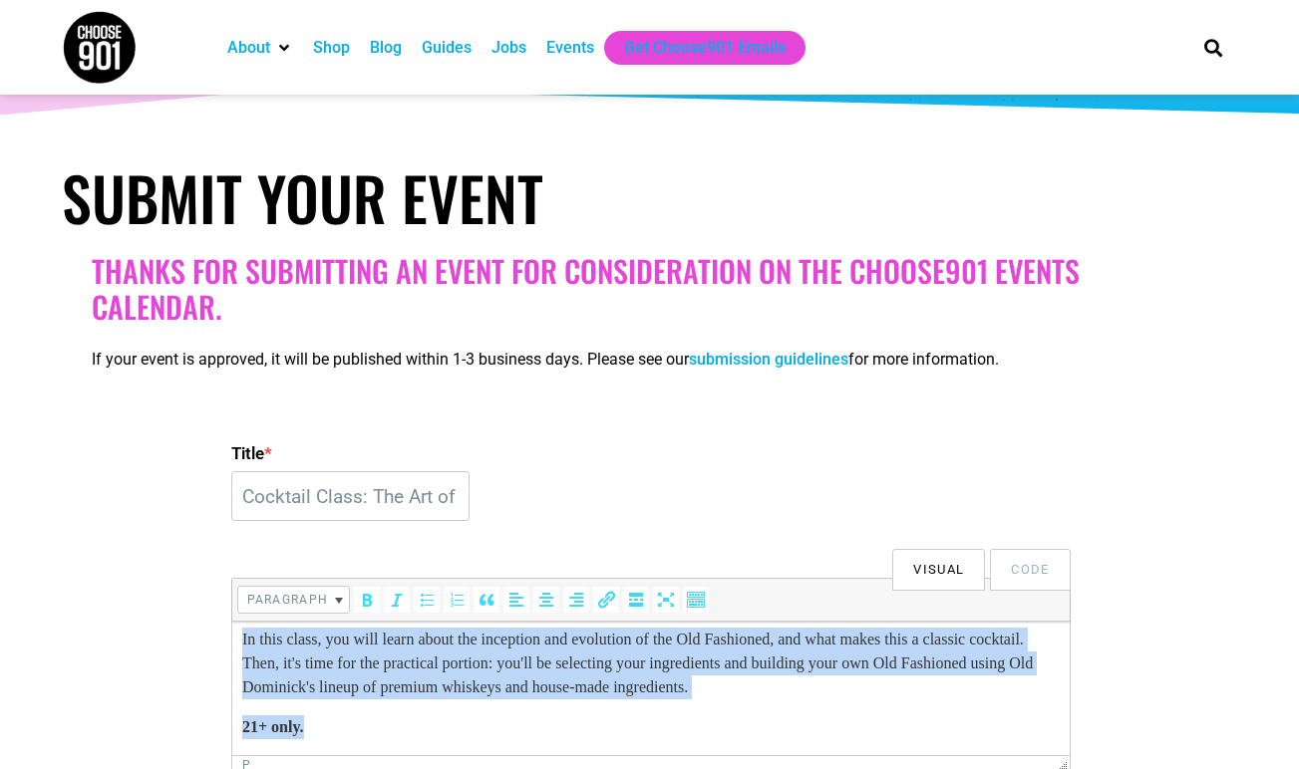
scroll to position [98, 0]
click at [333, 733] on p "21+ only." at bounding box center [649, 728] width 817 height 24
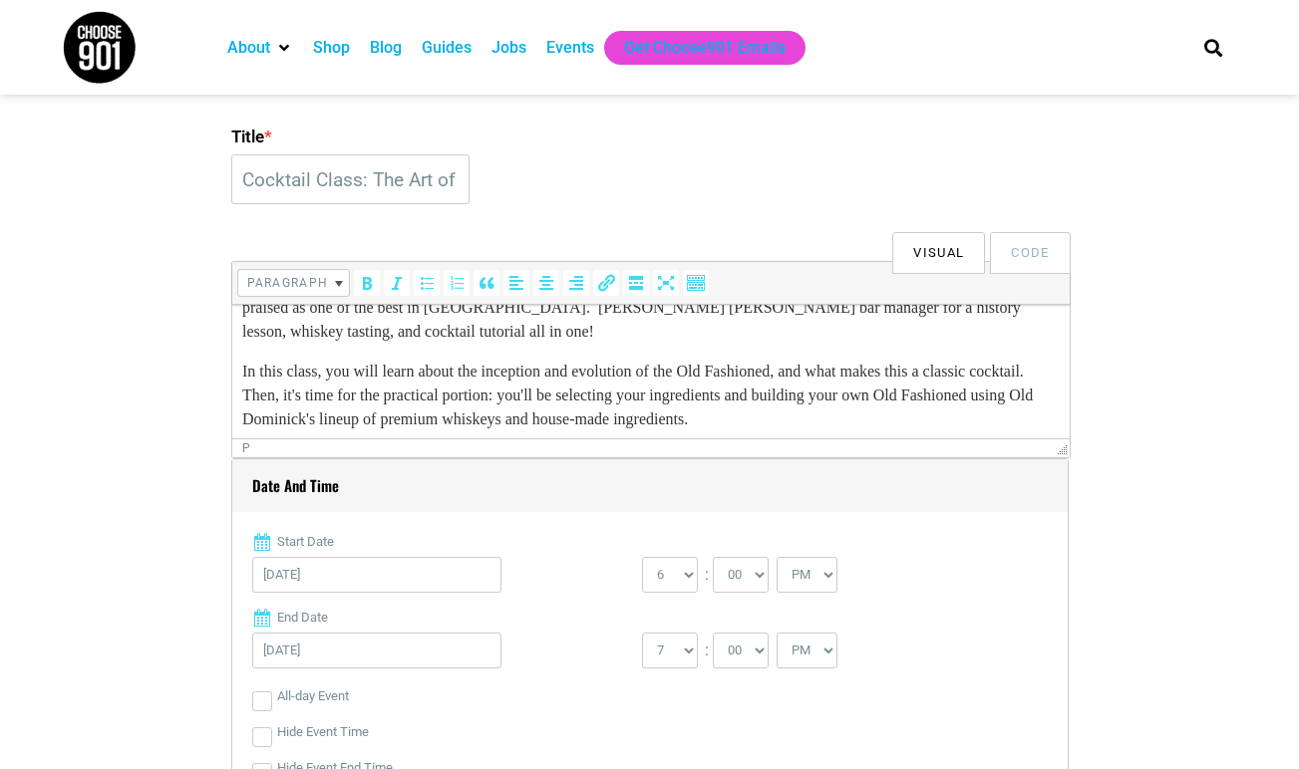
scroll to position [0, 0]
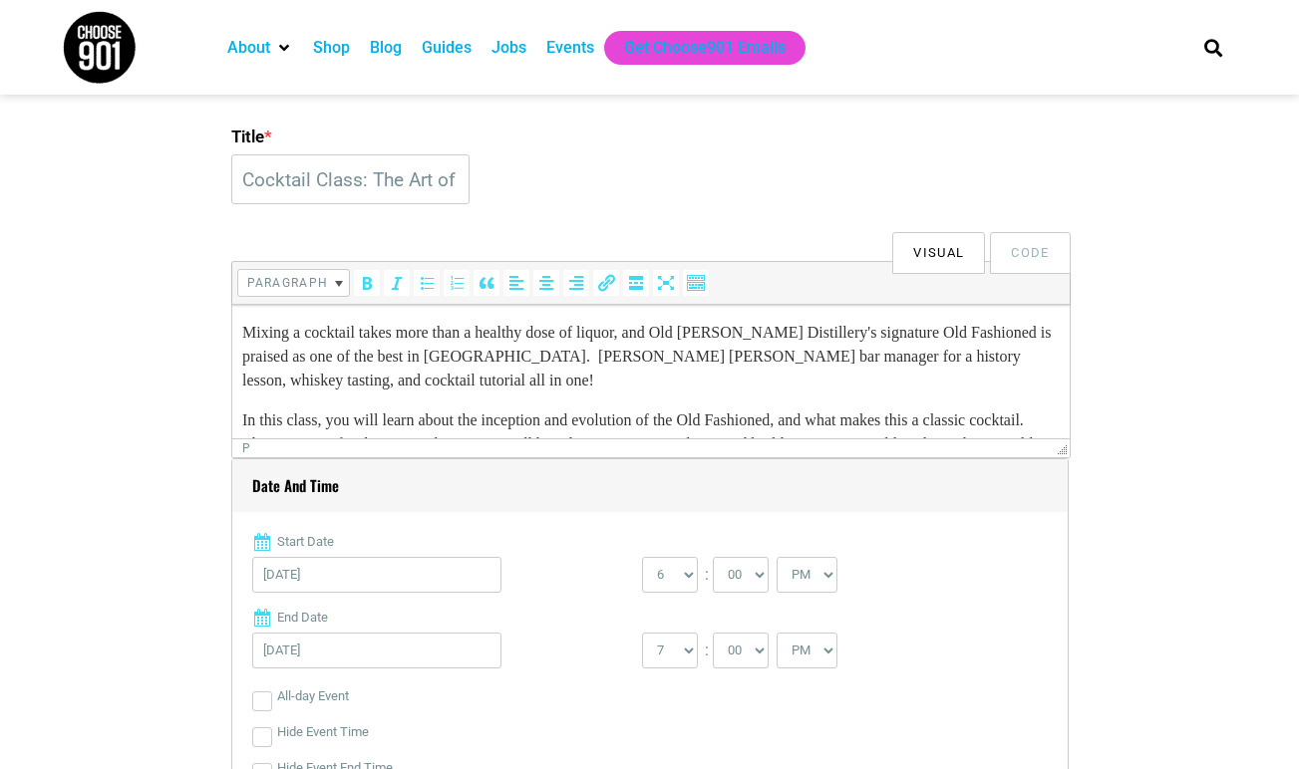
drag, startPoint x: 424, startPoint y: 425, endPoint x: 224, endPoint y: 274, distance: 249.8
click at [231, 305] on html "Mixing a cocktail takes more than a healthy dose of liquor, and Old [PERSON_NAM…" at bounding box center [649, 440] width 837 height 271
copy body "Mixing a cocktail takes more than a healthy dose of liquor, and Old [PERSON_NAM…"
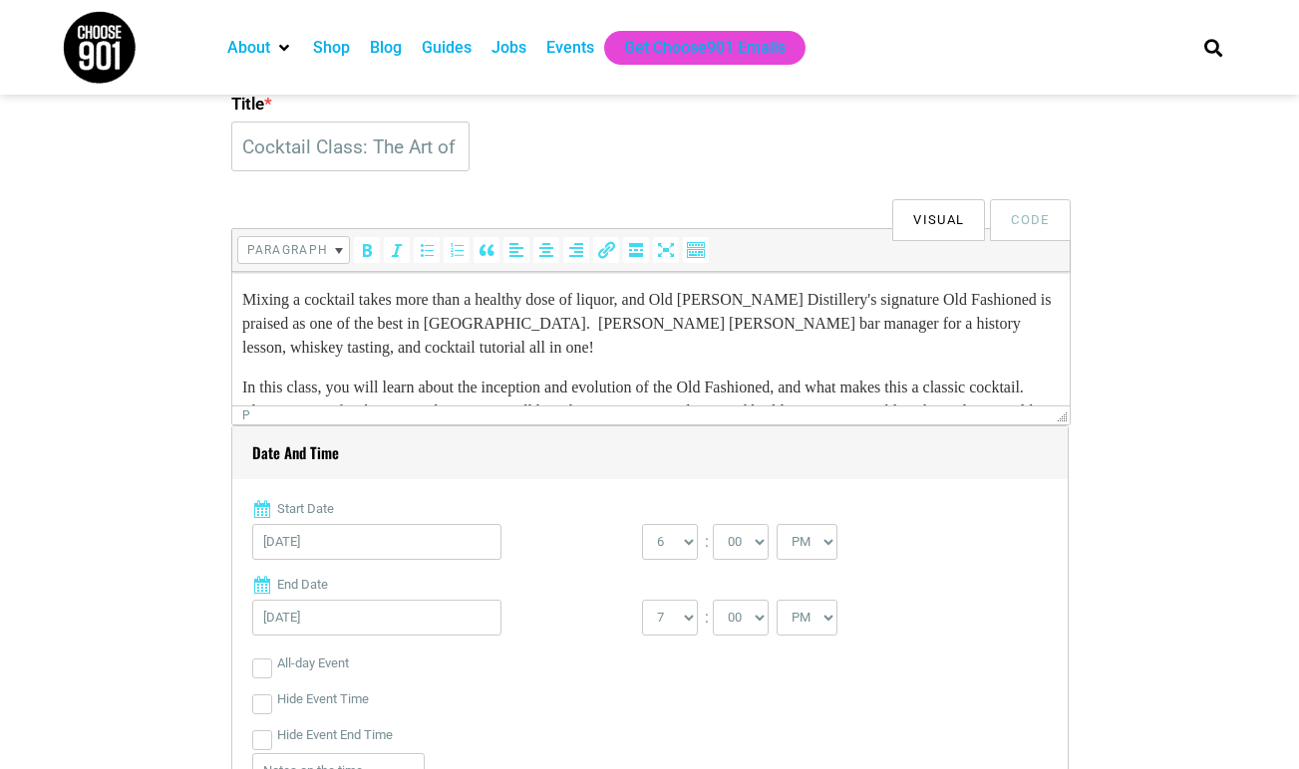
scroll to position [650, 0]
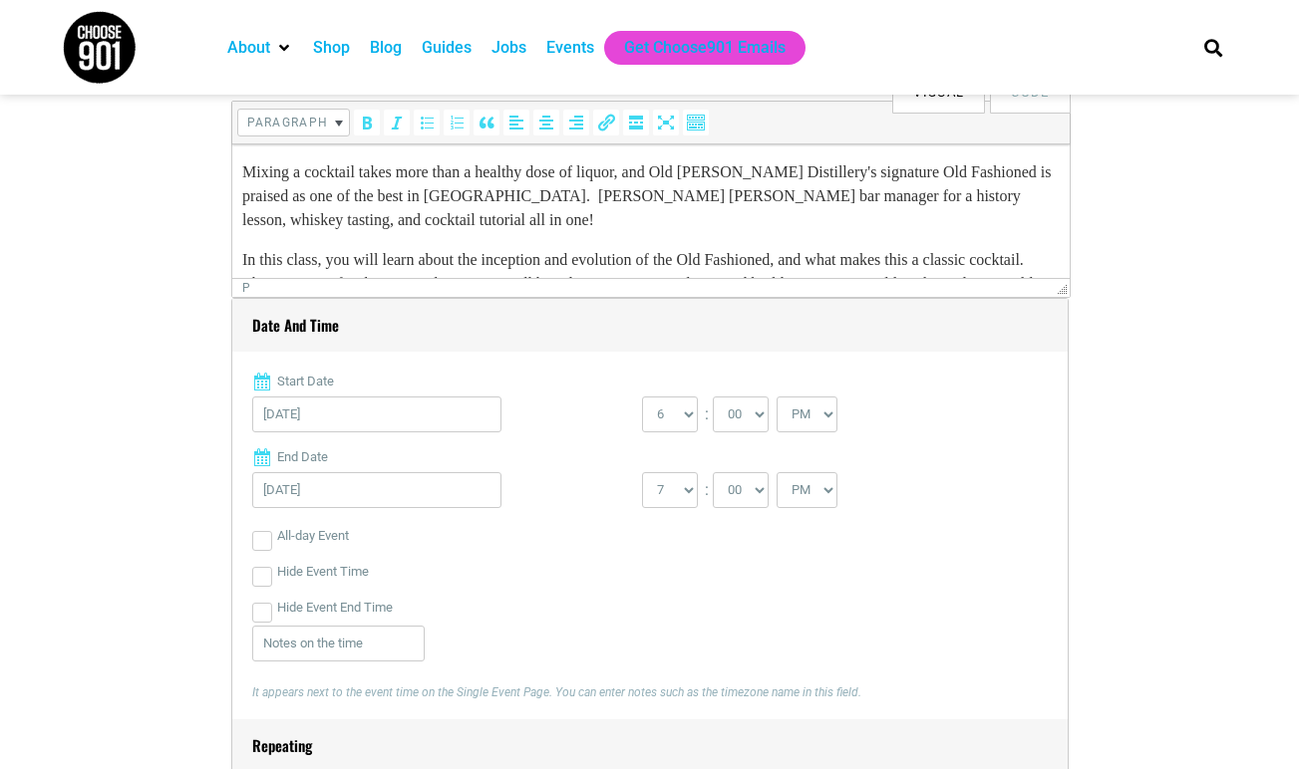
click at [520, 234] on body "Mixing a cocktail takes more than a healthy dose of liquor, and Old [PERSON_NAM…" at bounding box center [649, 279] width 817 height 239
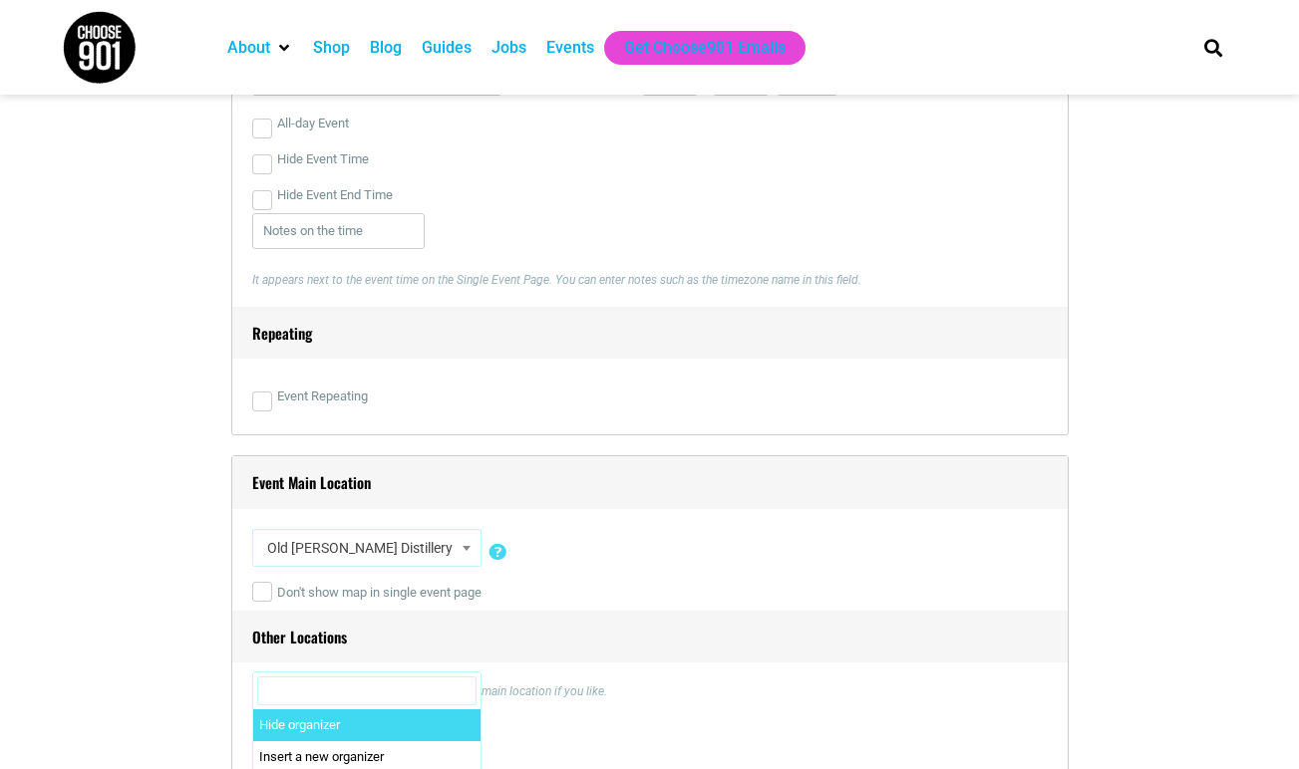
scroll to position [1206, 0]
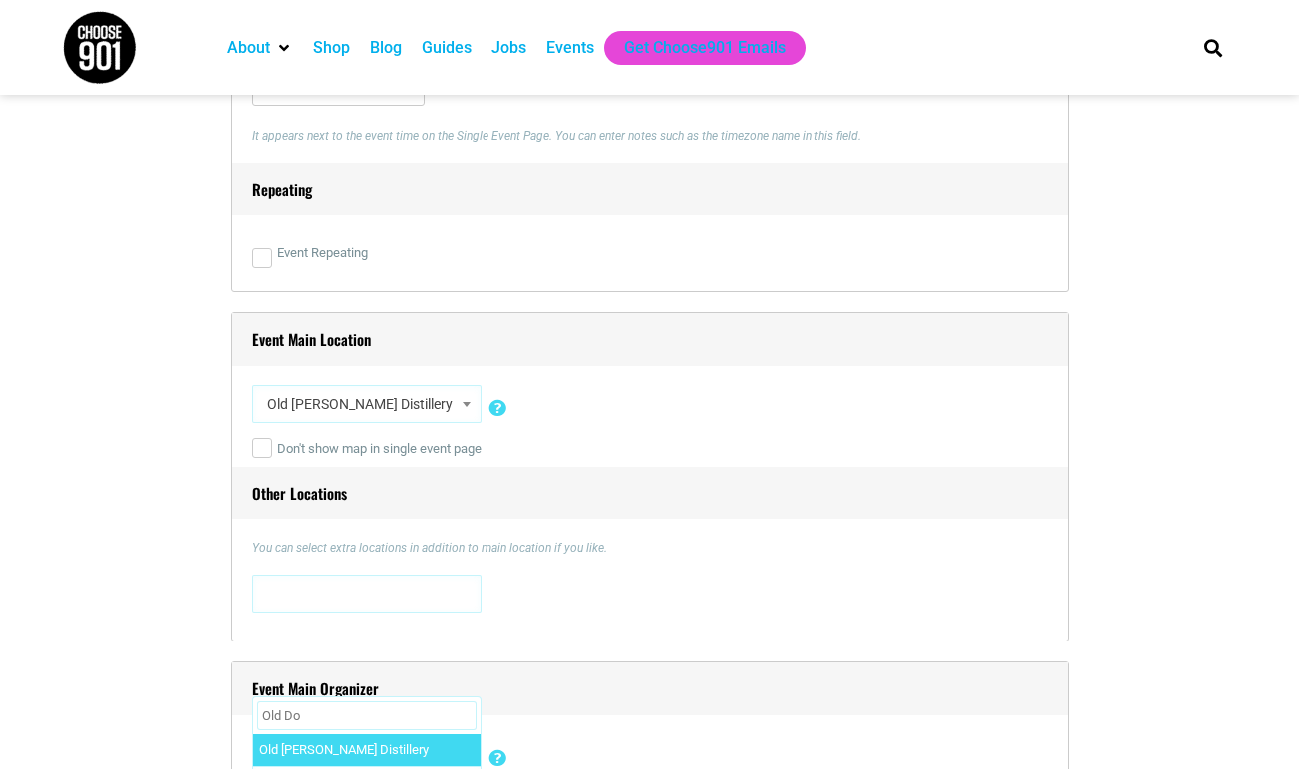
type input "Old Do"
select select "2589"
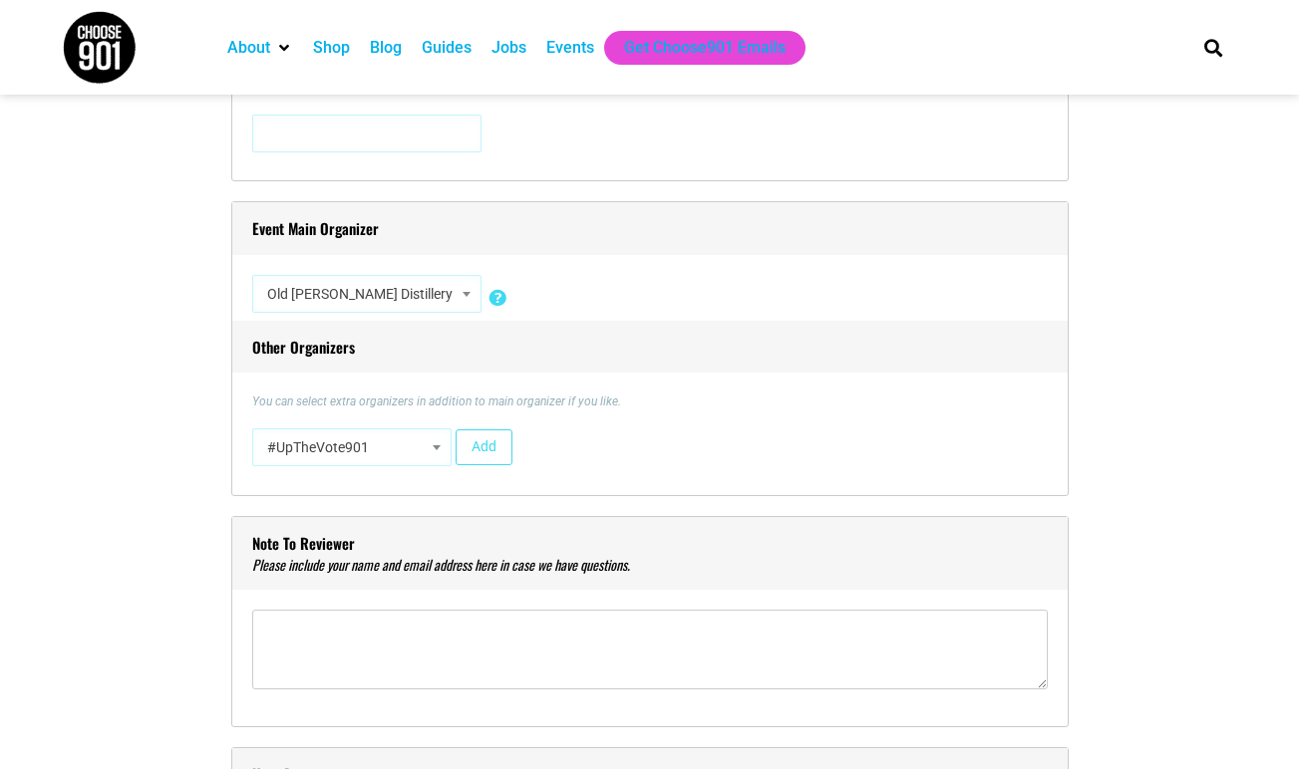
scroll to position [1736, 0]
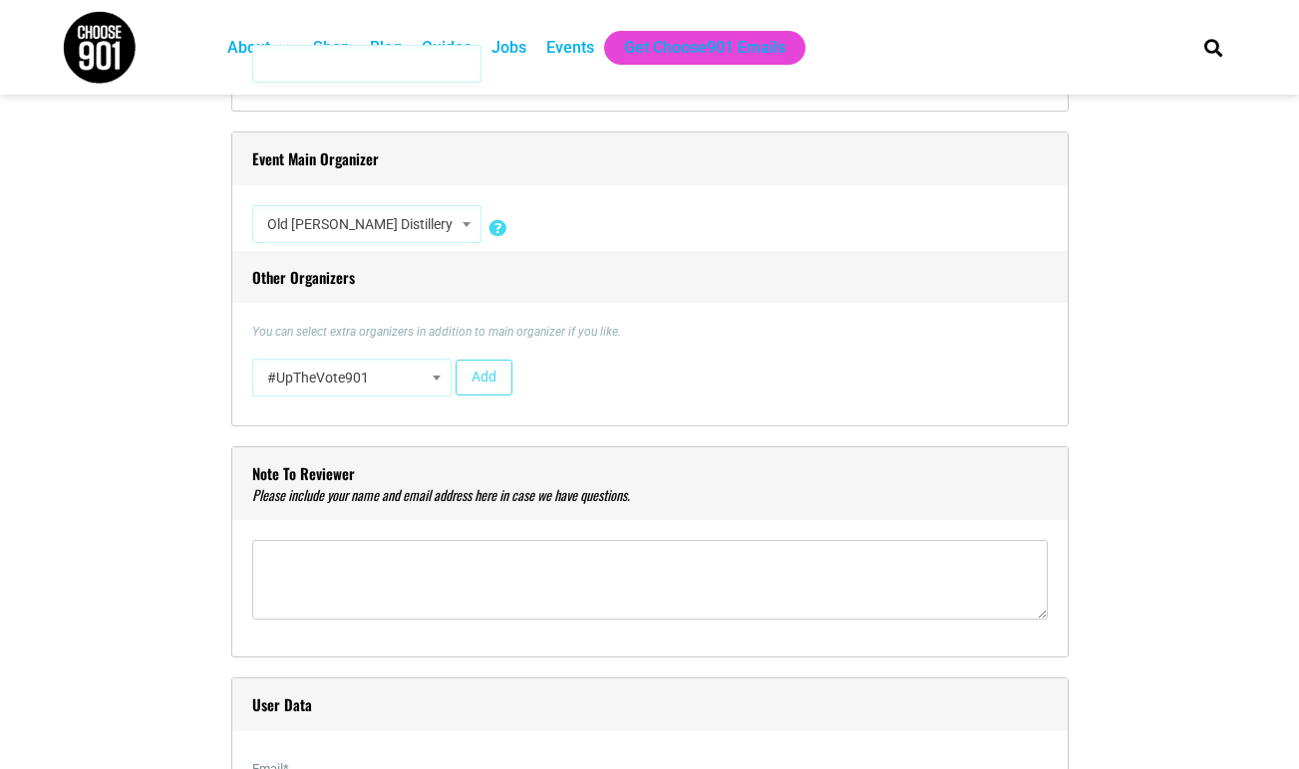
click at [435, 377] on b at bounding box center [437, 378] width 8 height 5
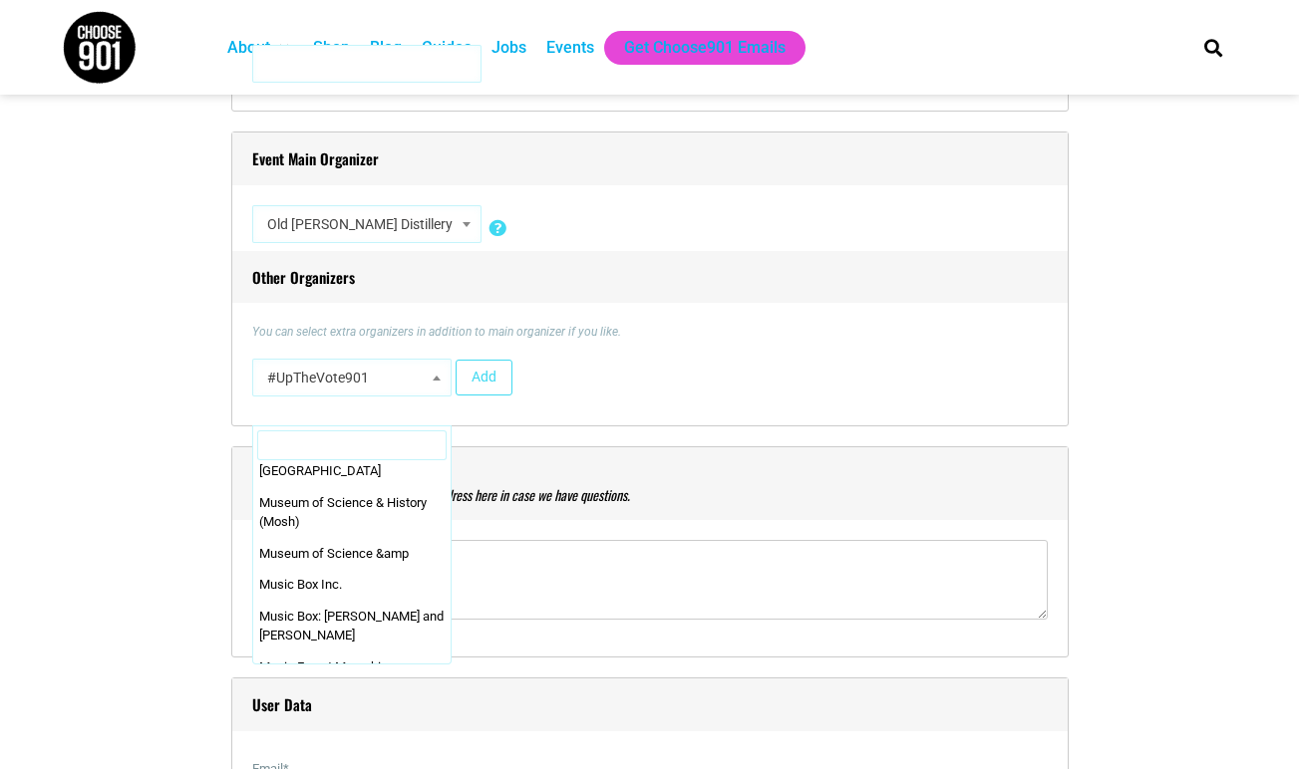
scroll to position [49333, 0]
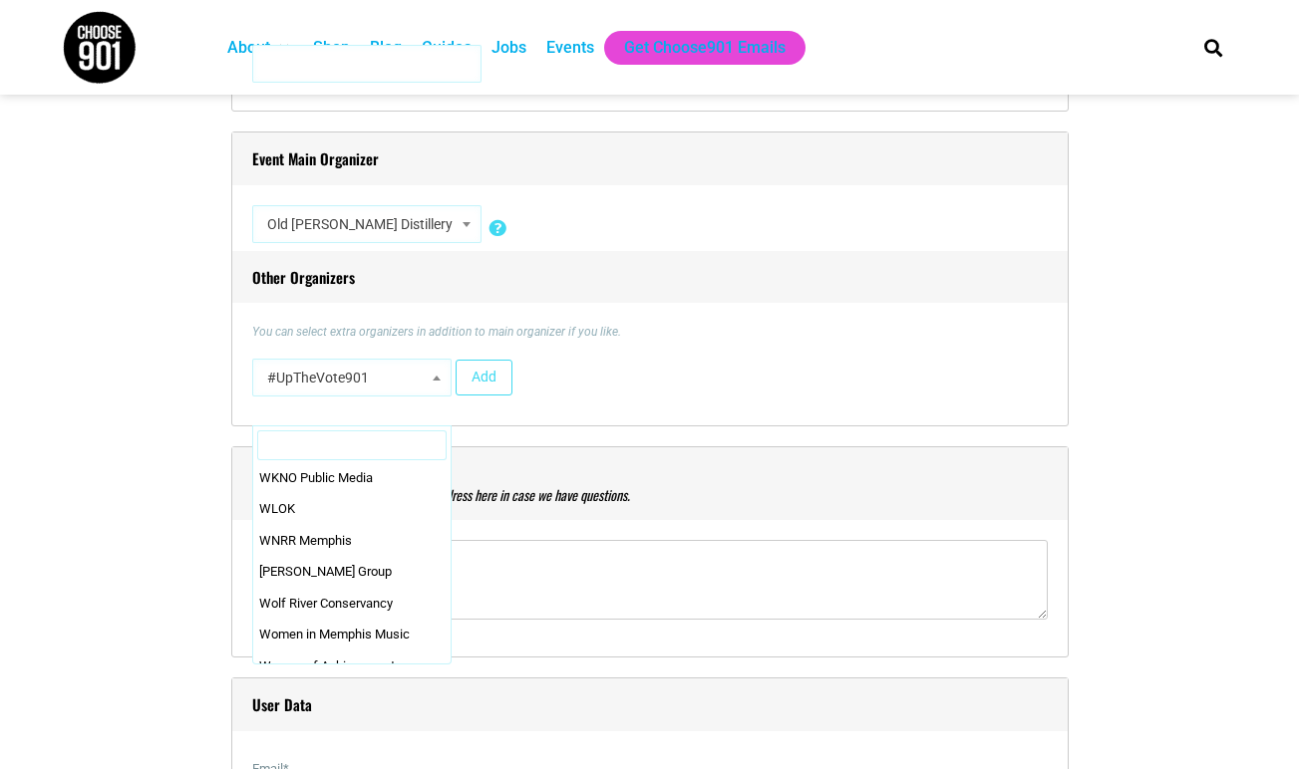
click at [567, 372] on div "#UpTheVote901 17 [GEOGRAPHIC_DATA] 310 [PERSON_NAME] 51 Paws Pet Sitting 7 Brew…" at bounding box center [649, 382] width 795 height 47
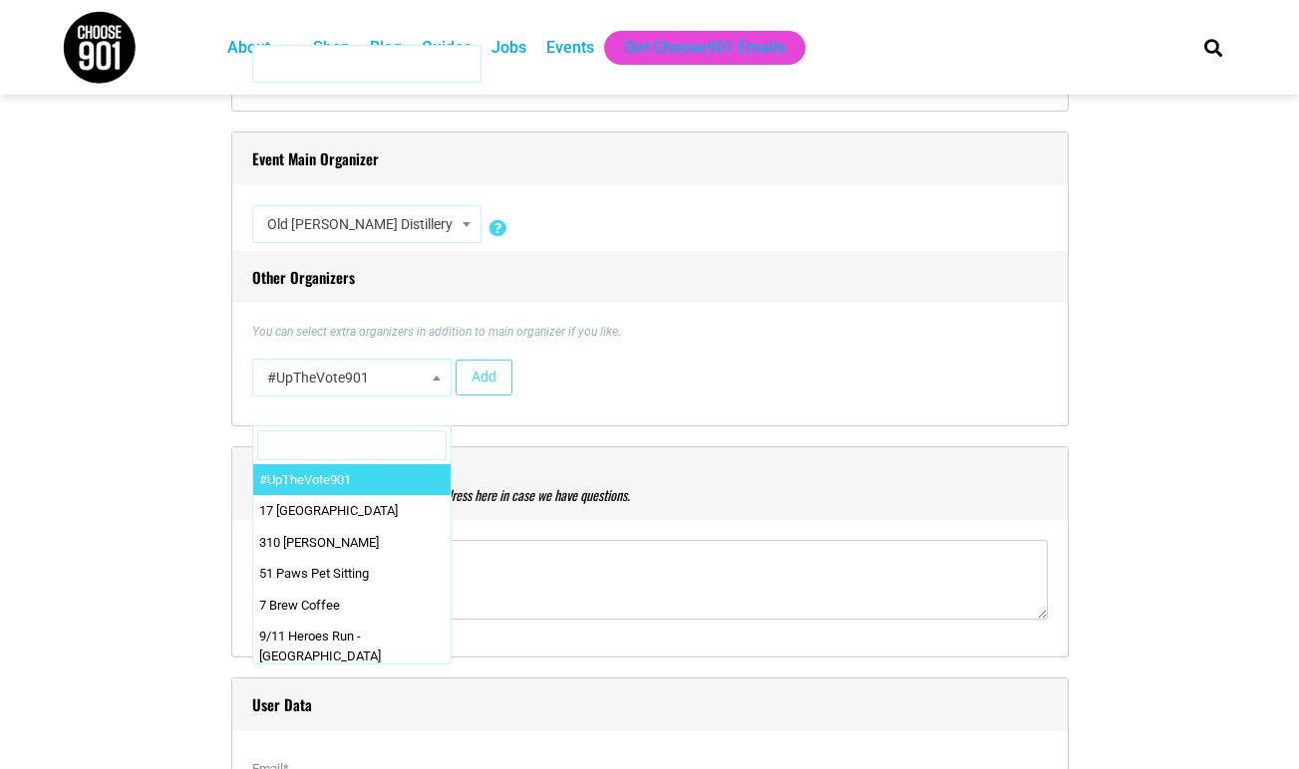
click at [435, 367] on span at bounding box center [437, 378] width 20 height 26
click at [367, 368] on span "#UpTheVote901" at bounding box center [351, 378] width 185 height 36
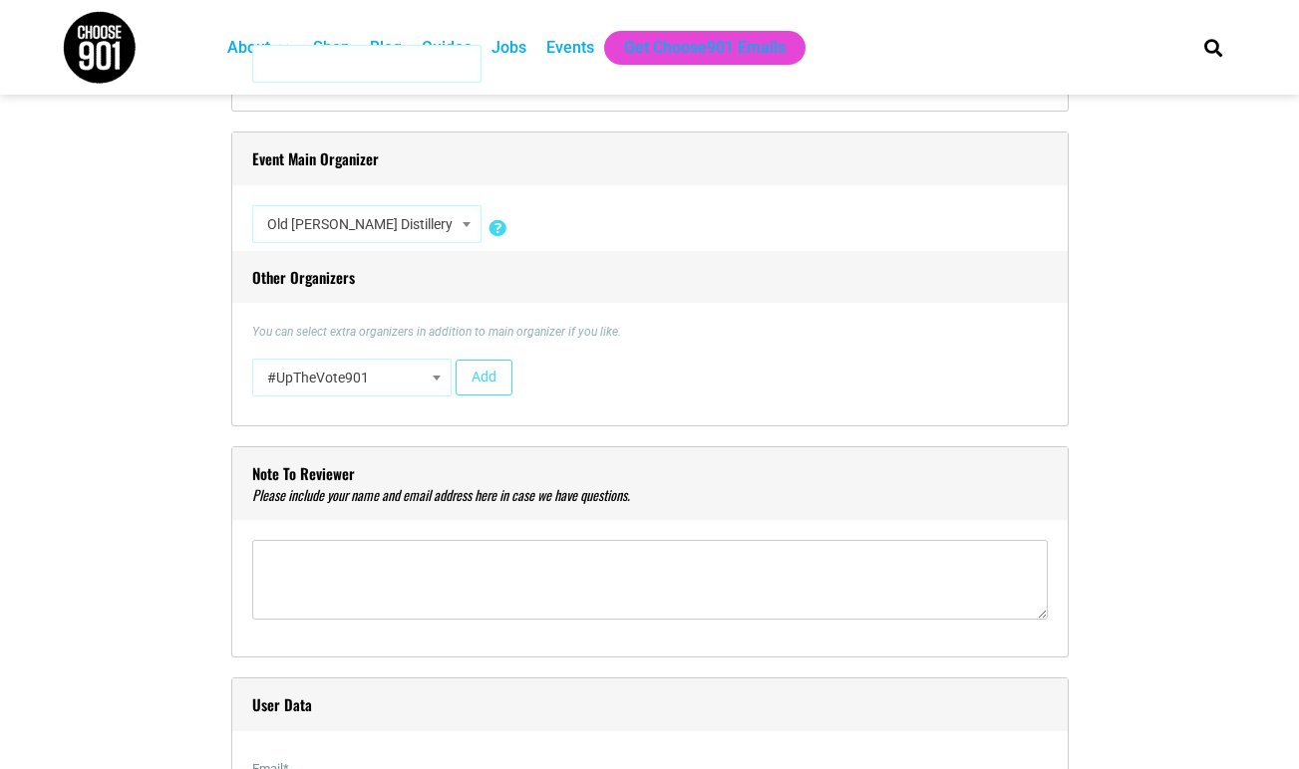
click at [367, 368] on span "#UpTheVote901" at bounding box center [351, 378] width 185 height 36
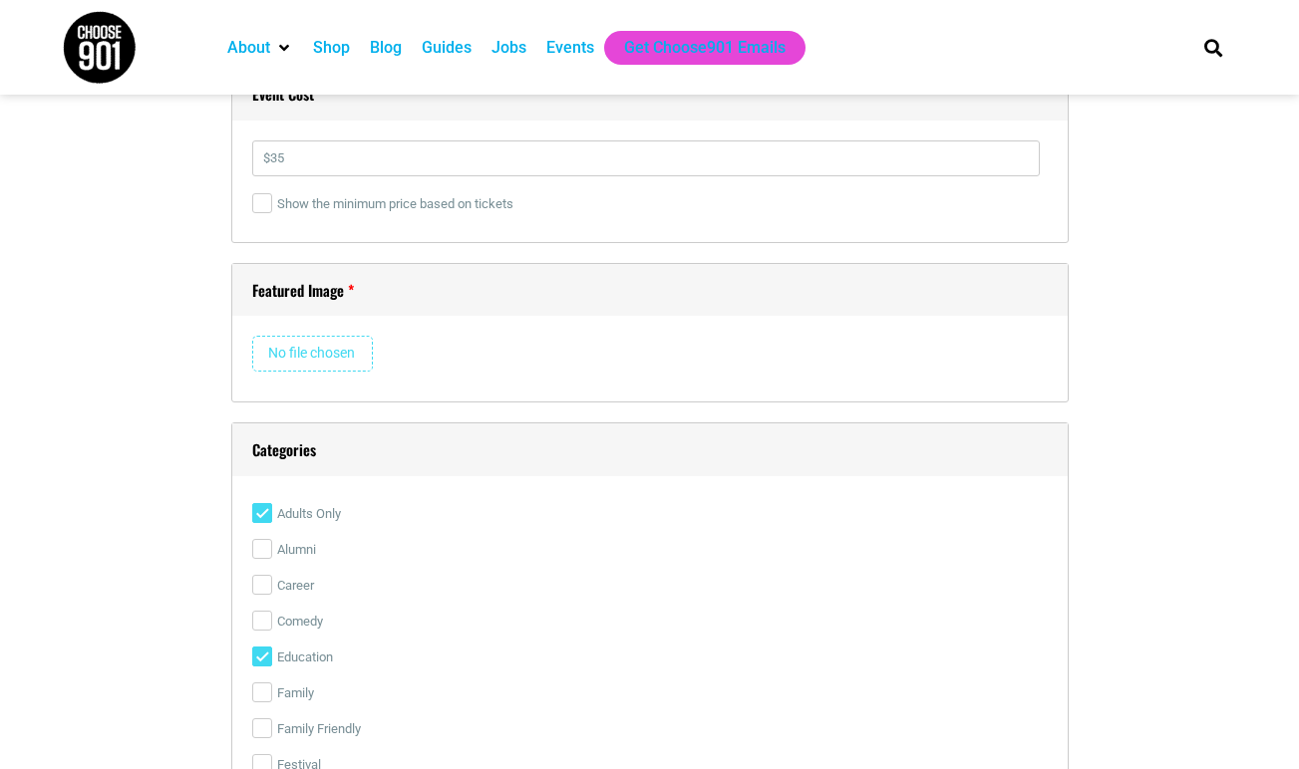
scroll to position [2941, 0]
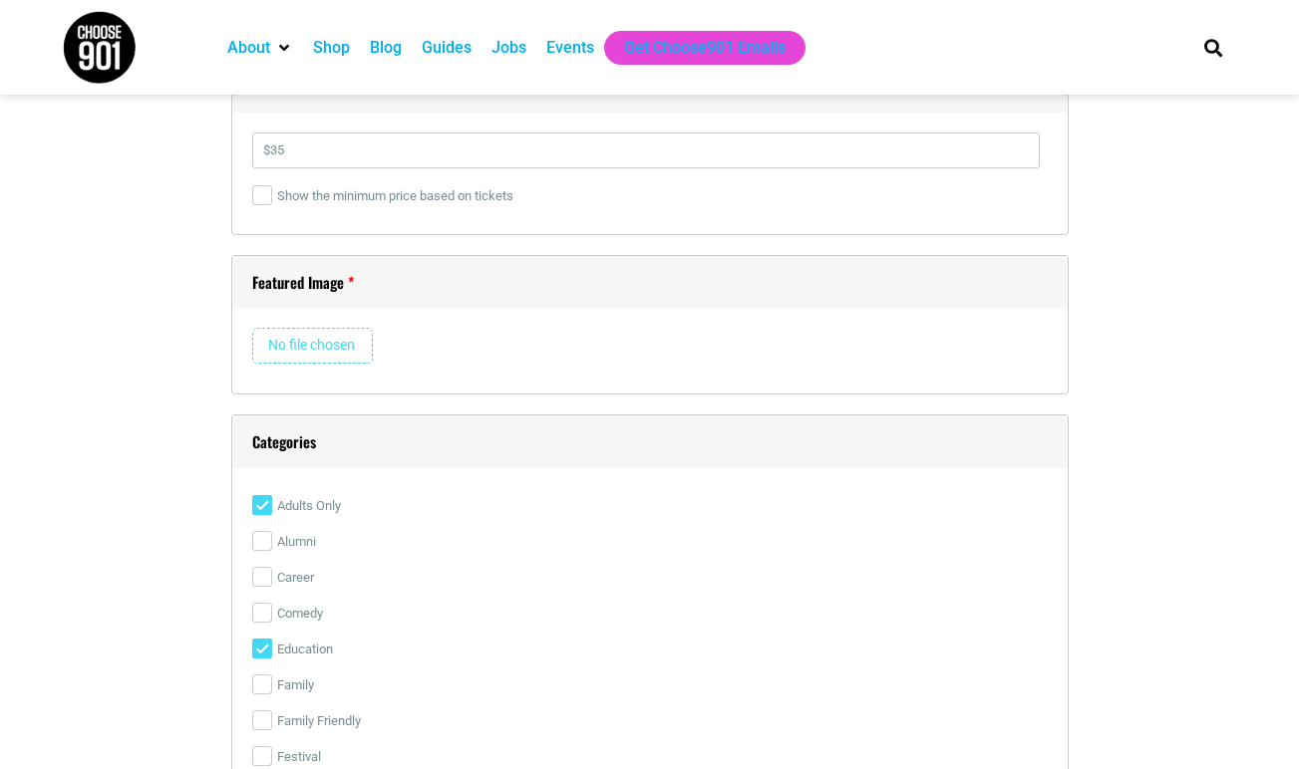
click at [312, 328] on input "file" at bounding box center [312, 346] width 121 height 36
click at [349, 339] on input "file" at bounding box center [312, 346] width 121 height 36
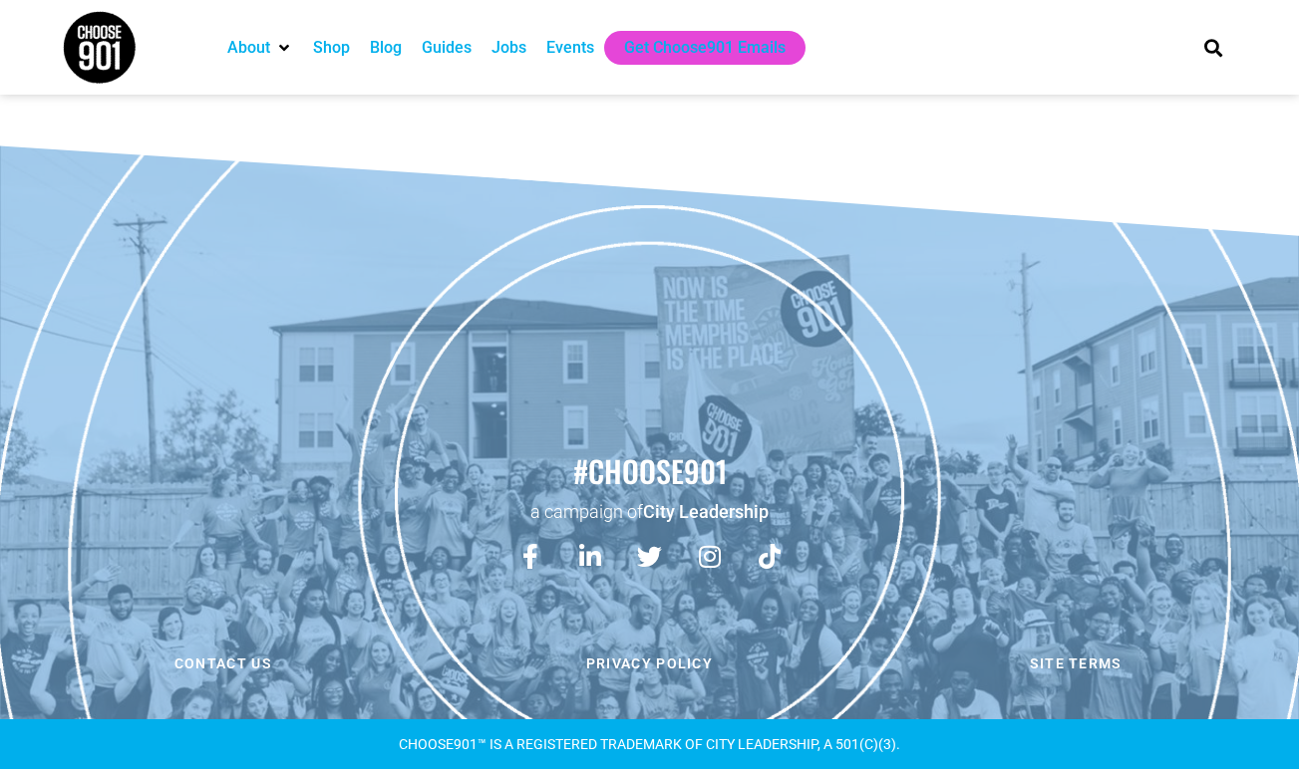
scroll to position [5406, 0]
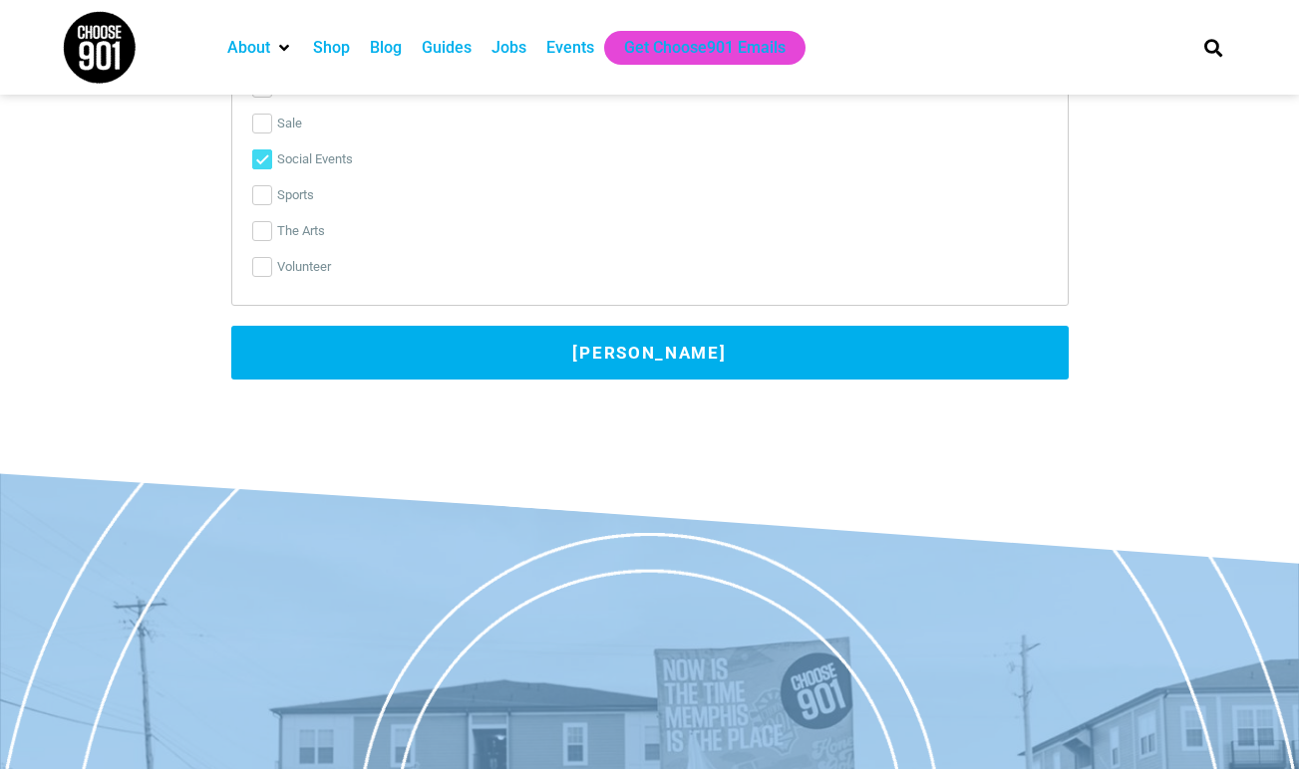
click at [677, 356] on button "[PERSON_NAME]" at bounding box center [649, 353] width 837 height 54
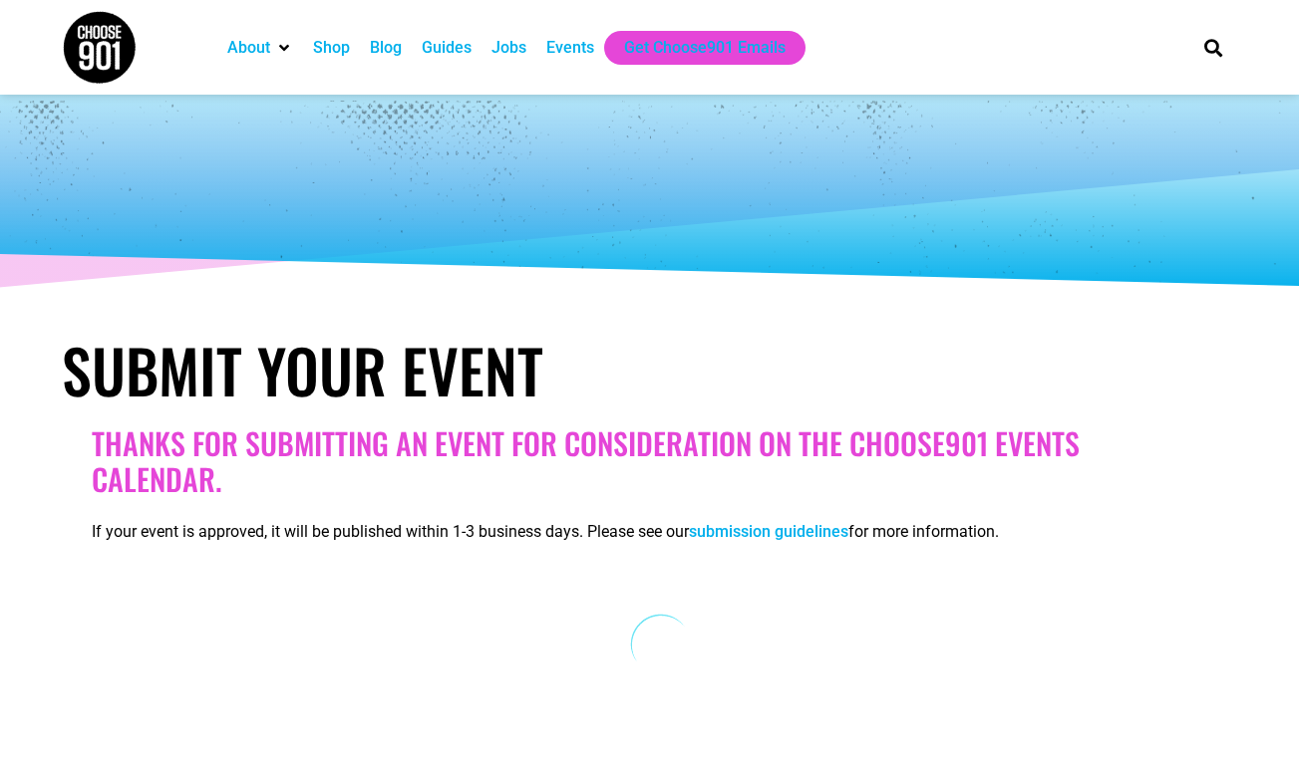
scroll to position [0, 0]
